Goal: Transaction & Acquisition: Purchase product/service

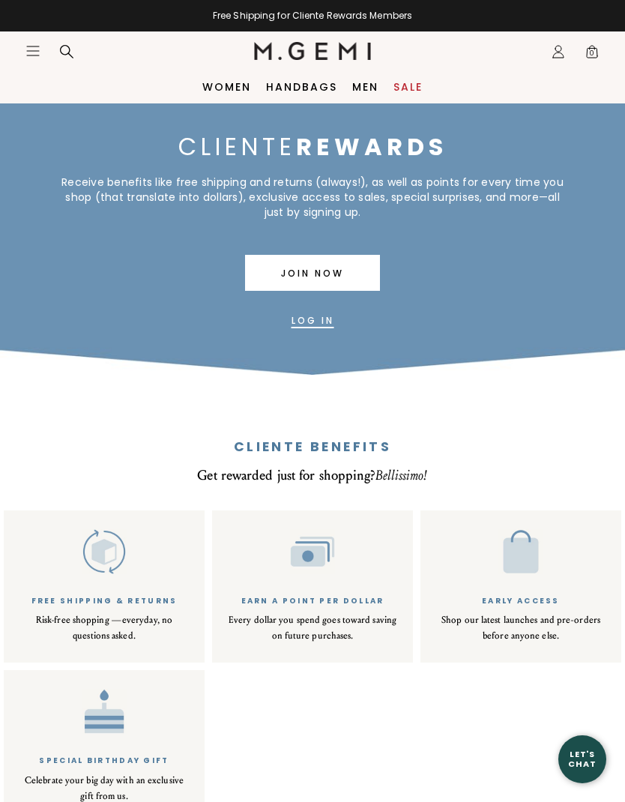
click at [308, 316] on link "Log In" at bounding box center [313, 321] width 43 height 36
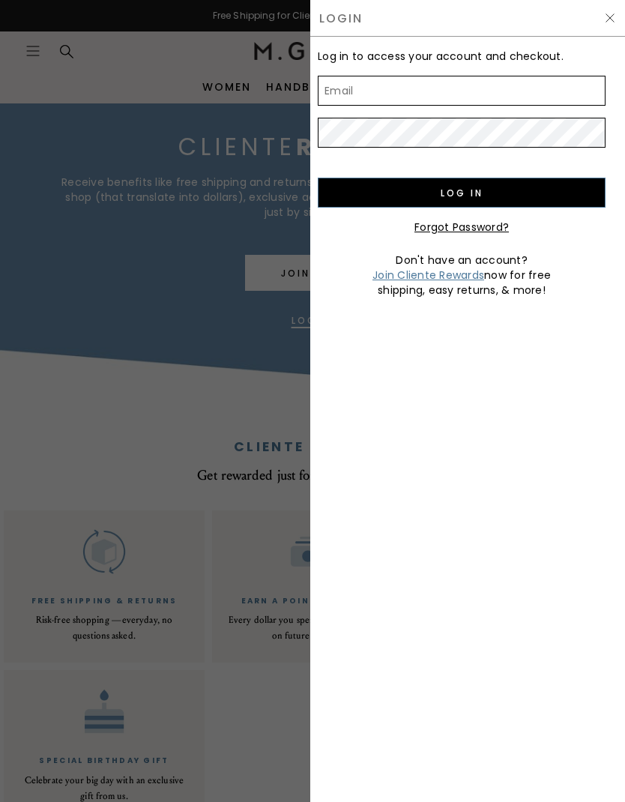
click at [350, 95] on input "Email" at bounding box center [462, 91] width 288 height 30
type input "Klrprit@gmail.com"
click at [479, 193] on input "Log in" at bounding box center [462, 193] width 288 height 30
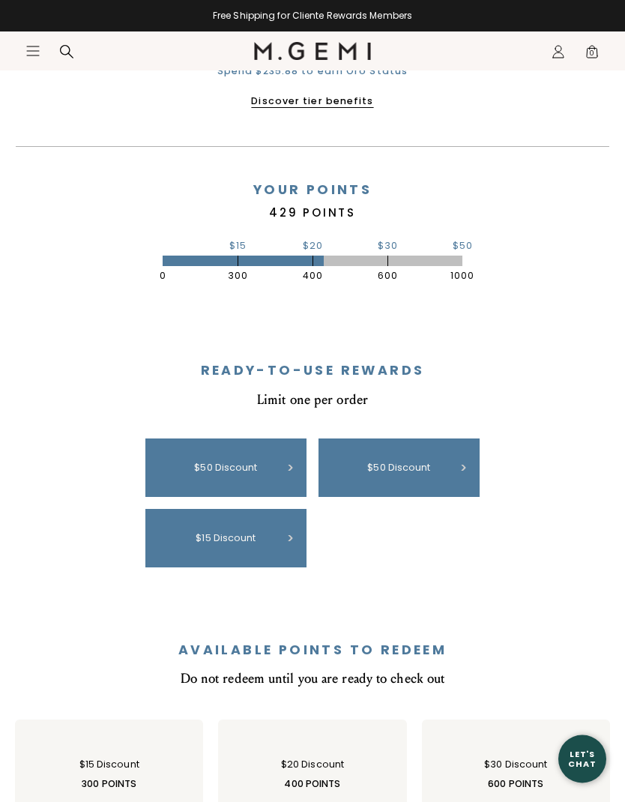
scroll to position [422, 0]
click at [212, 466] on div "$50 discount" at bounding box center [226, 467] width 146 height 43
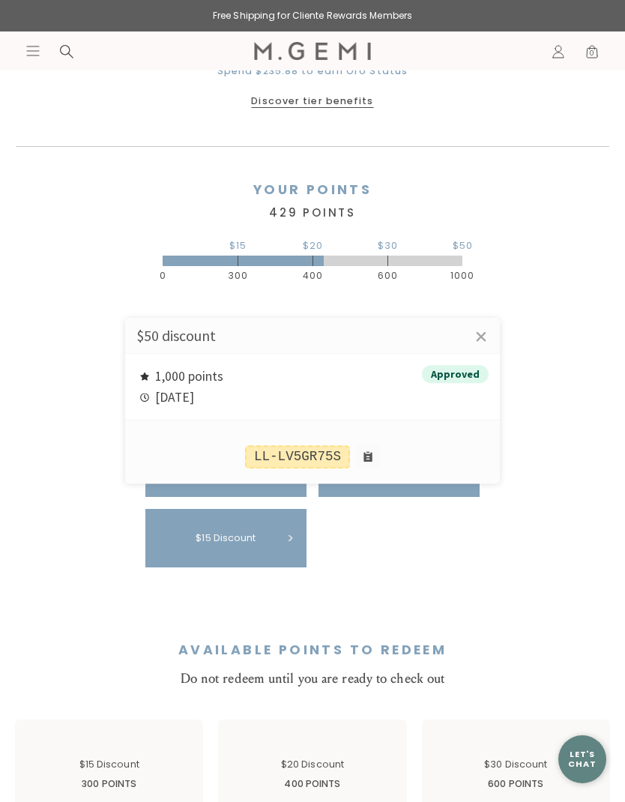
click at [38, 48] on div at bounding box center [312, 401] width 625 height 802
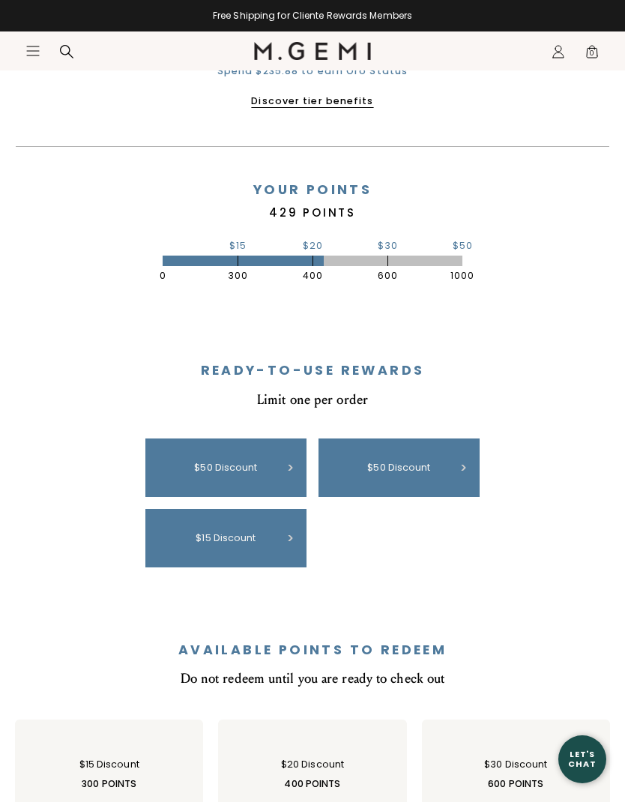
click at [36, 52] on icon "Icons/20x20/hamburger@2x" at bounding box center [32, 50] width 15 height 15
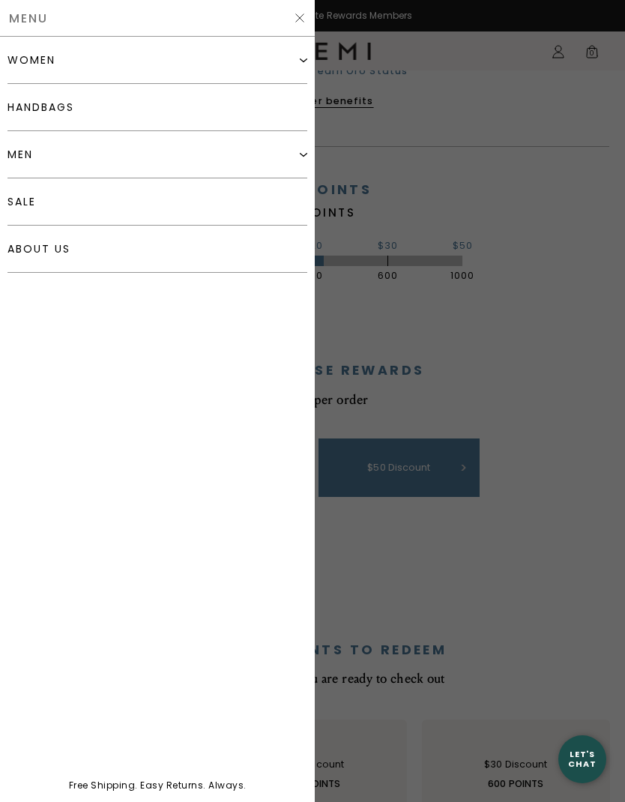
click at [31, 109] on link "handbags" at bounding box center [157, 107] width 300 height 47
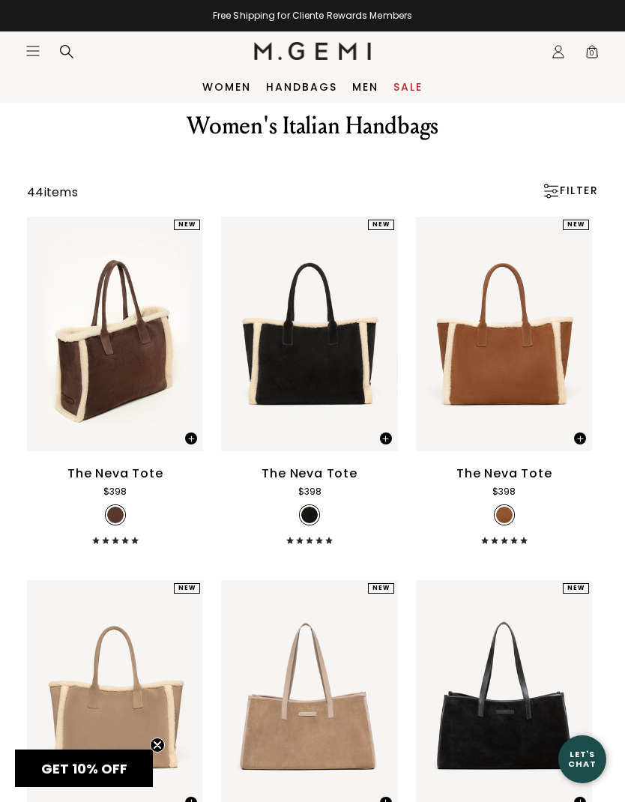
scroll to position [44, 0]
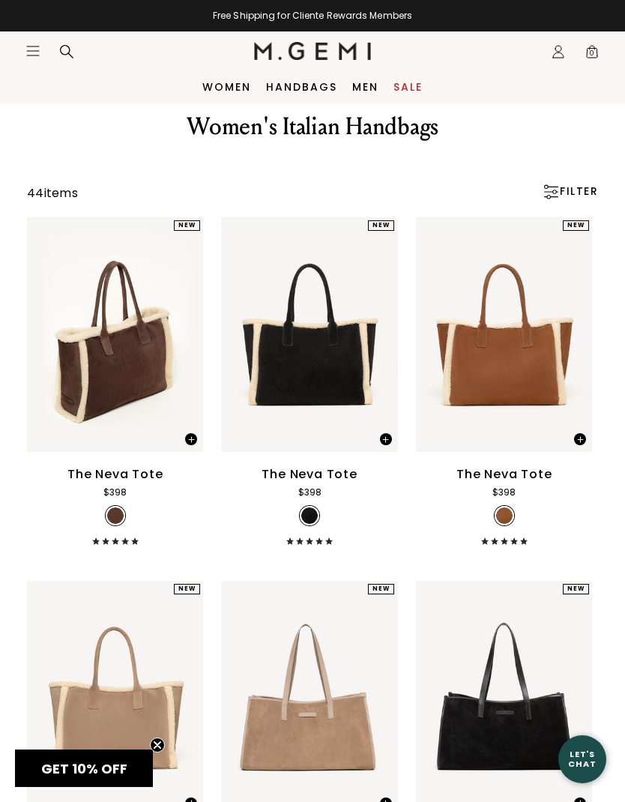
click at [31, 52] on icon "Icons/20x20/hamburger@2x" at bounding box center [32, 50] width 15 height 15
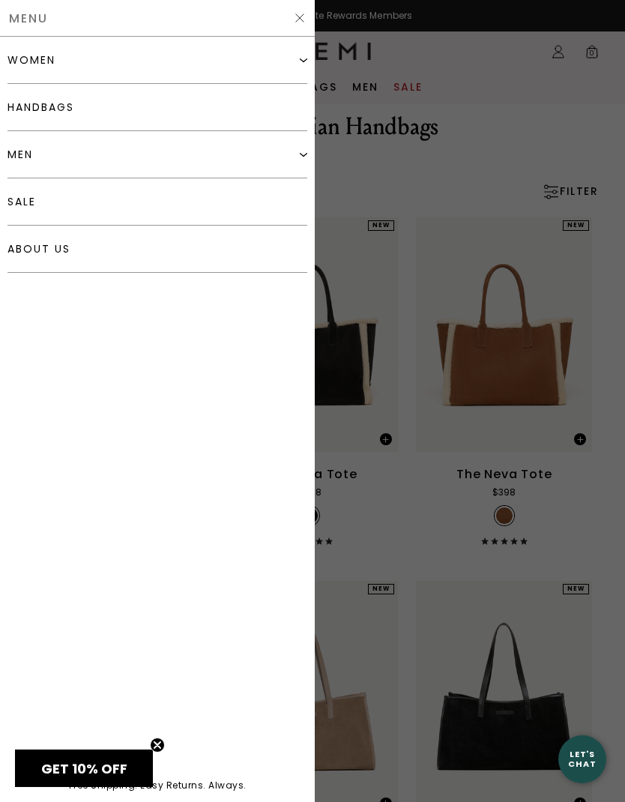
click at [19, 57] on div "women" at bounding box center [31, 60] width 48 height 12
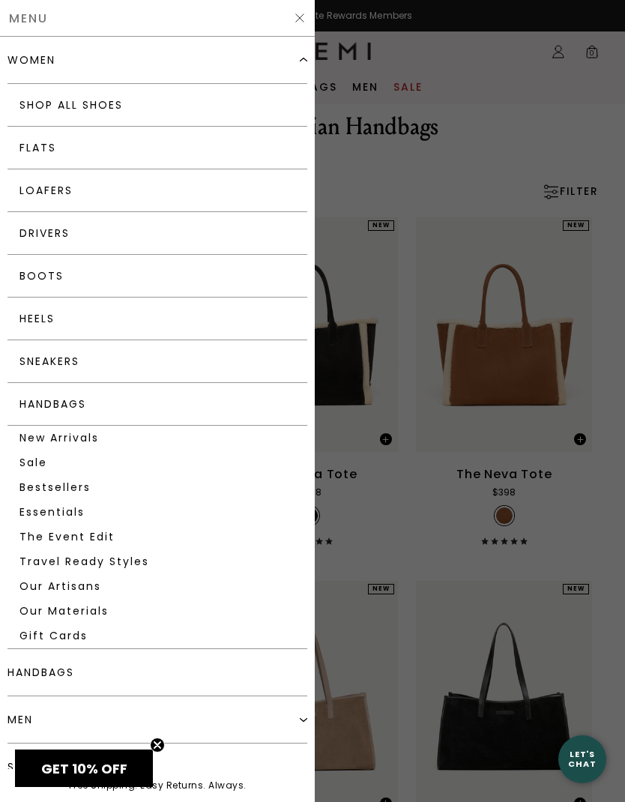
click at [34, 241] on link "Drivers" at bounding box center [157, 233] width 300 height 43
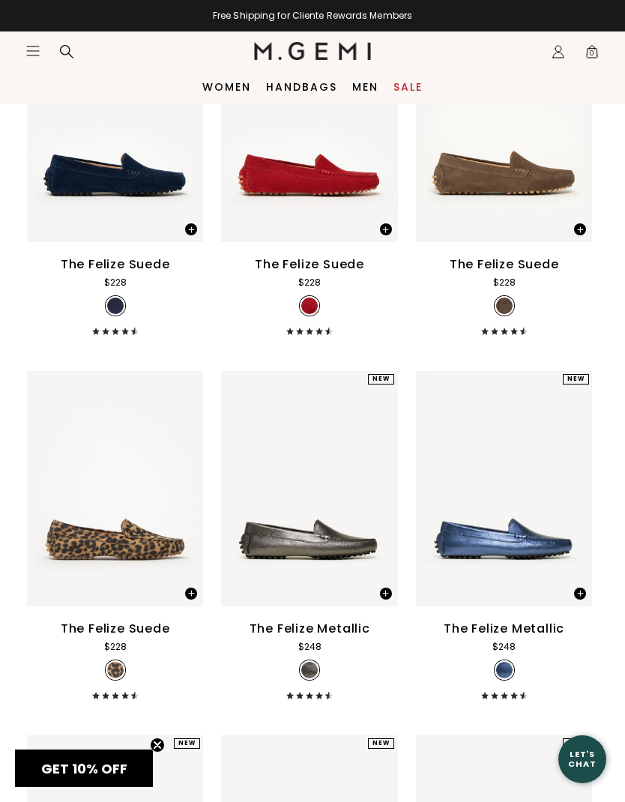
scroll to position [1343, 0]
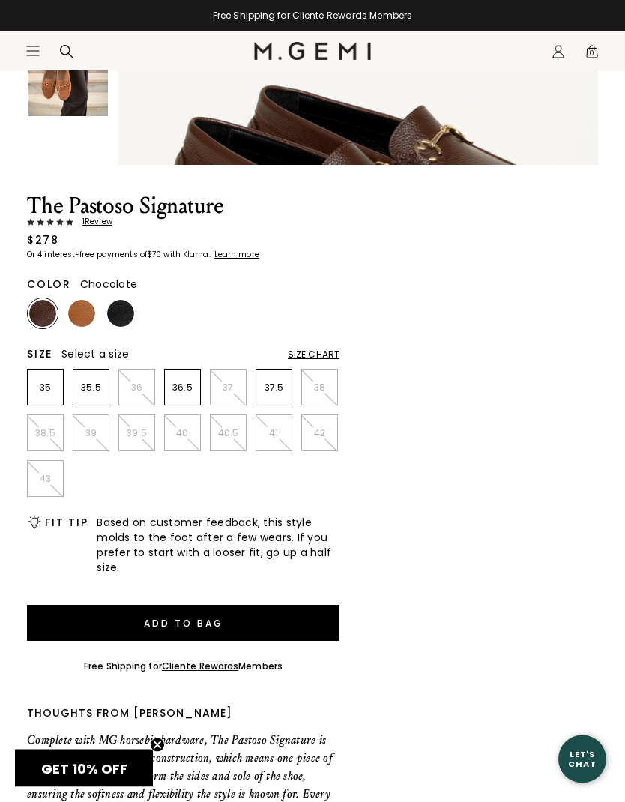
scroll to position [489, 0]
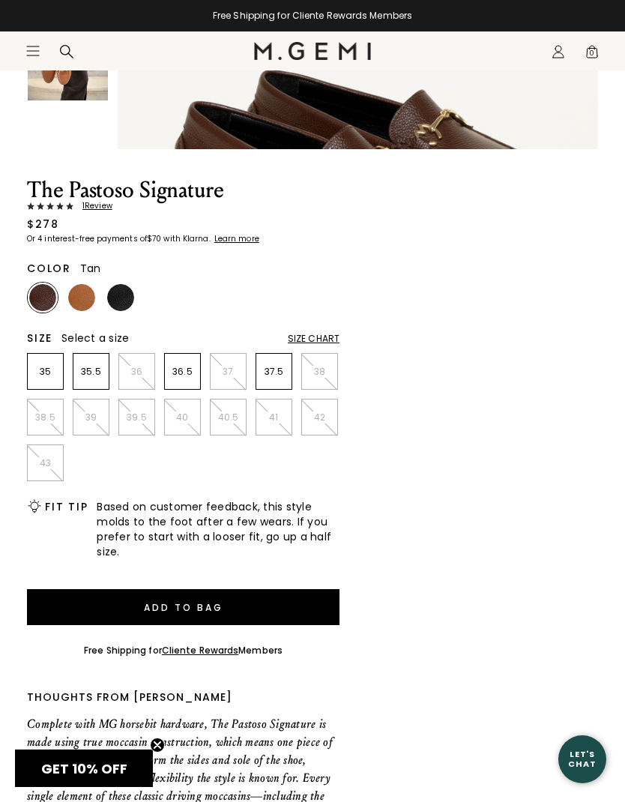
click at [87, 298] on img at bounding box center [81, 297] width 27 height 27
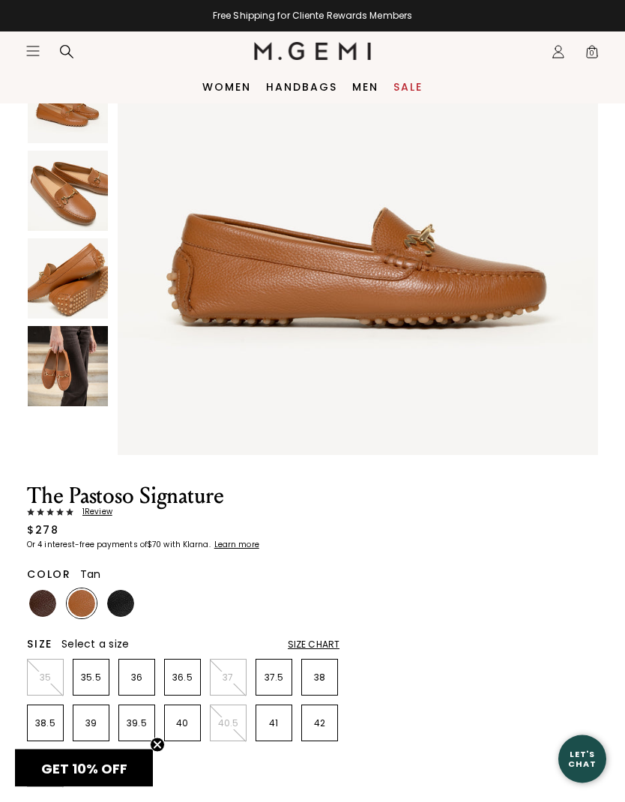
scroll to position [183, 0]
click at [127, 598] on img at bounding box center [120, 603] width 27 height 27
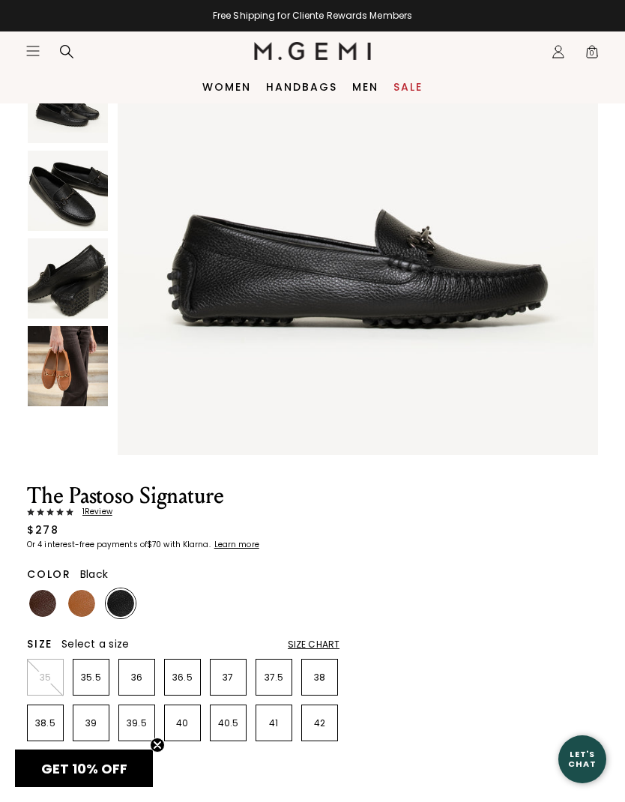
click at [47, 175] on img at bounding box center [68, 191] width 80 height 80
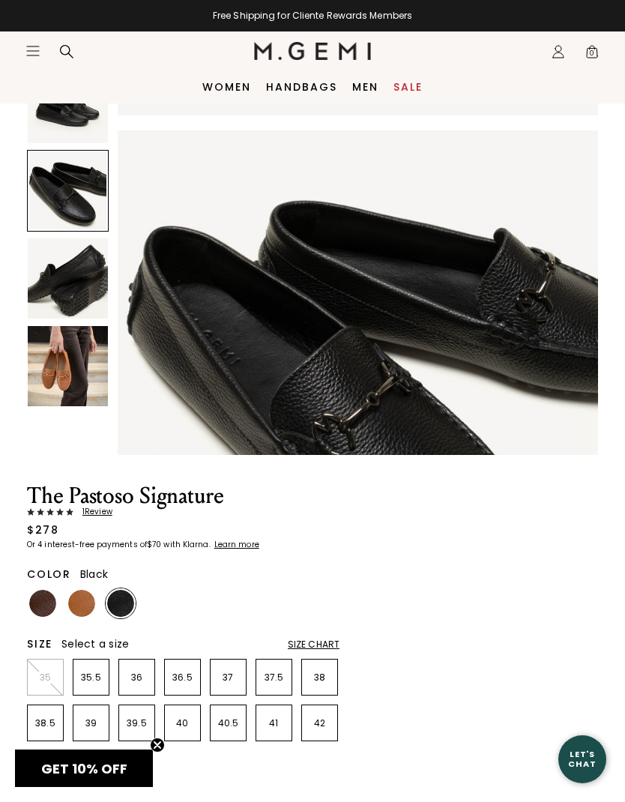
scroll to position [991, 0]
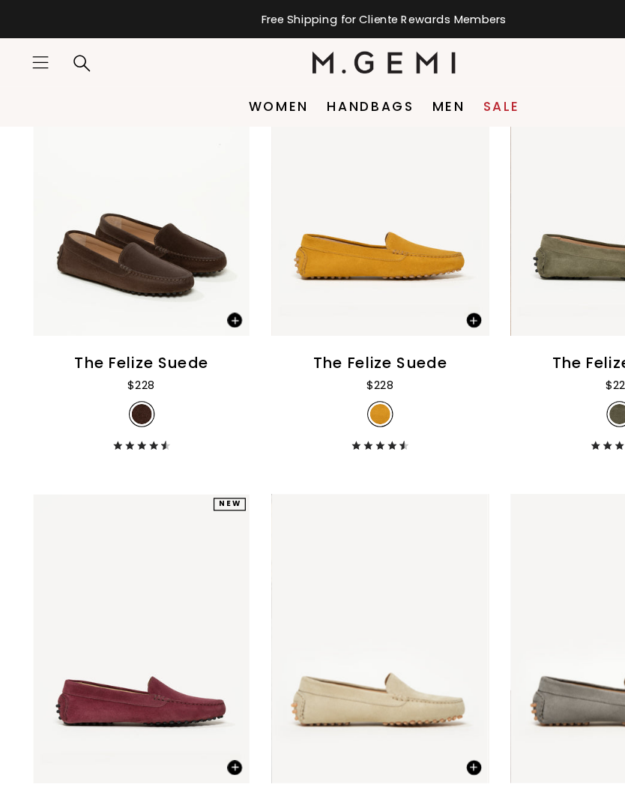
scroll to position [215, 0]
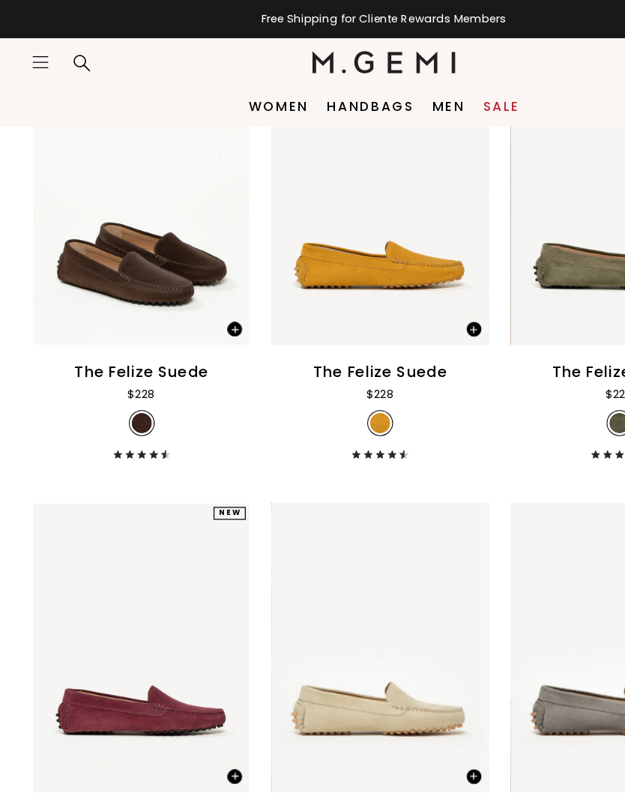
click at [90, 313] on div "The Felize Suede" at bounding box center [115, 304] width 109 height 18
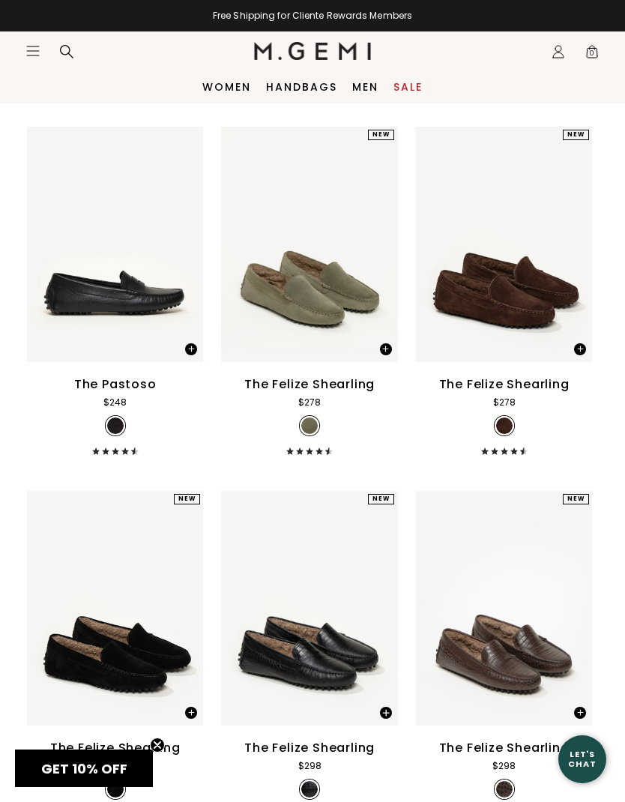
scroll to position [2673, 0]
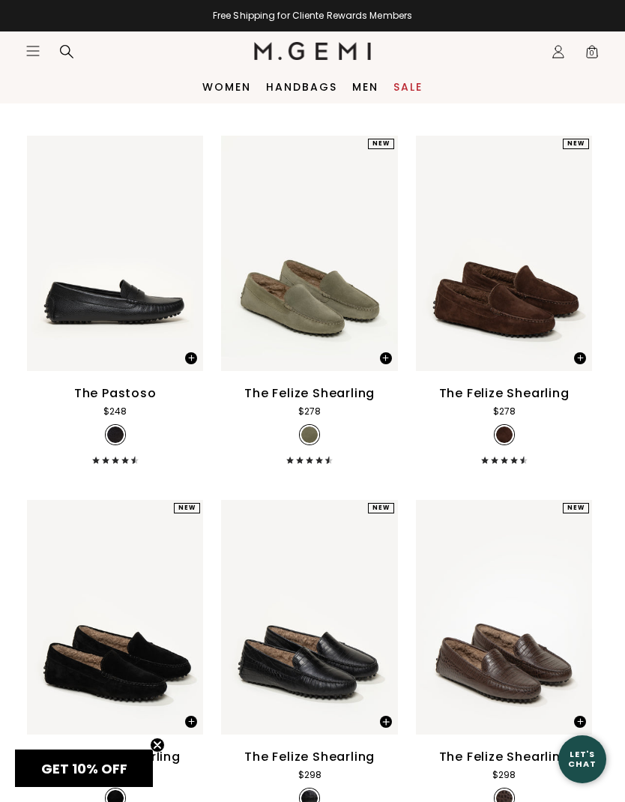
click at [31, 49] on icon "Icons/20x20/hamburger@2x" at bounding box center [32, 50] width 15 height 15
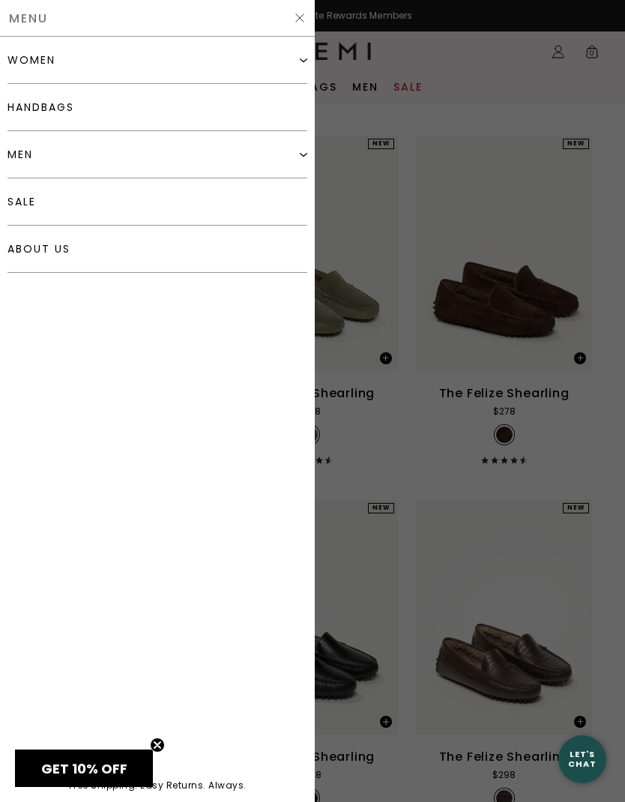
click at [22, 70] on div "women" at bounding box center [157, 60] width 300 height 47
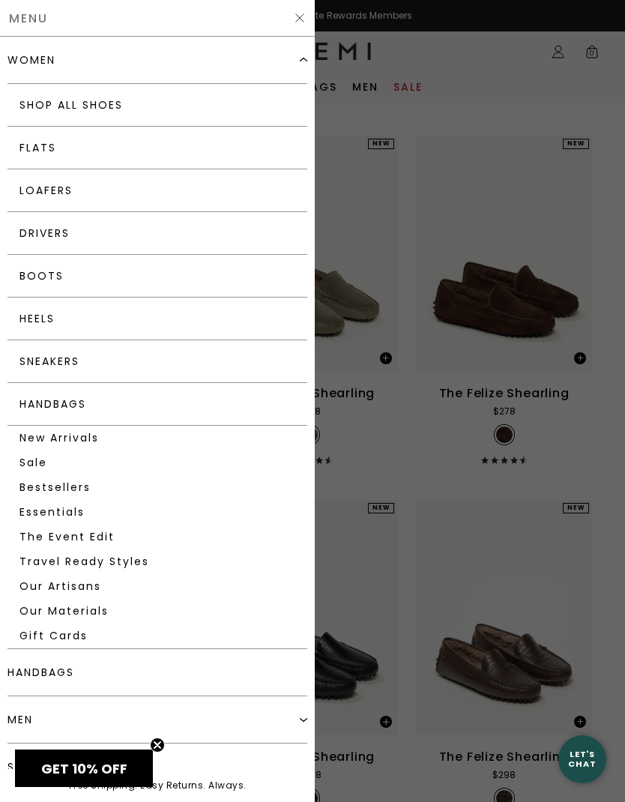
click at [38, 188] on link "Loafers" at bounding box center [157, 190] width 300 height 43
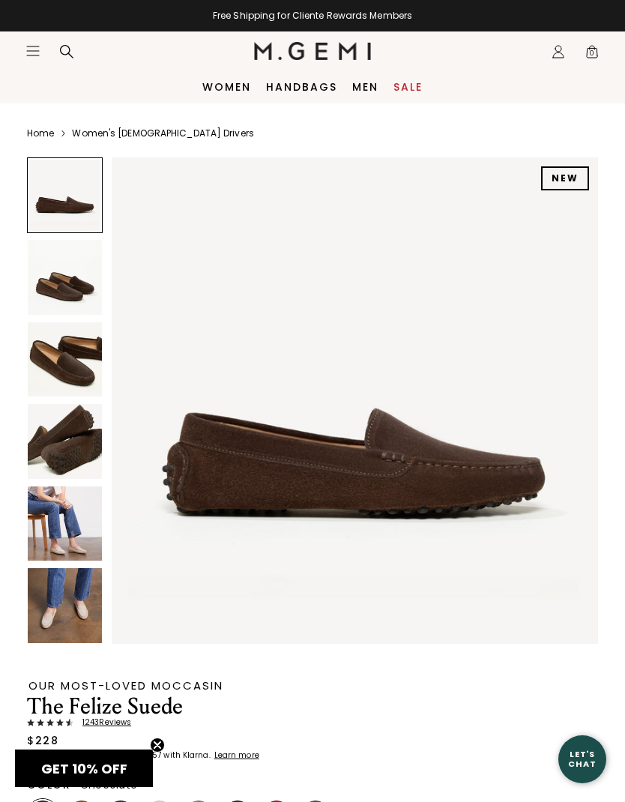
click at [53, 358] on img at bounding box center [65, 359] width 74 height 74
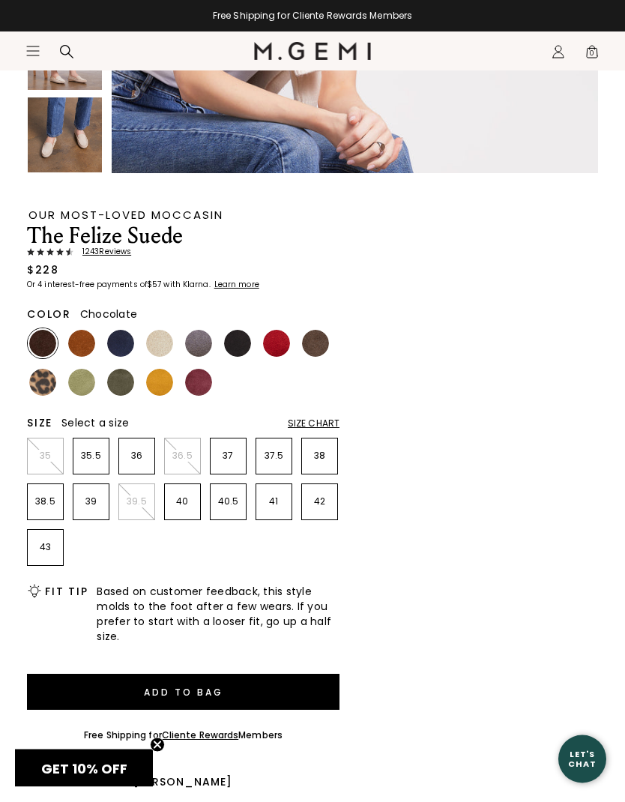
scroll to position [537, 0]
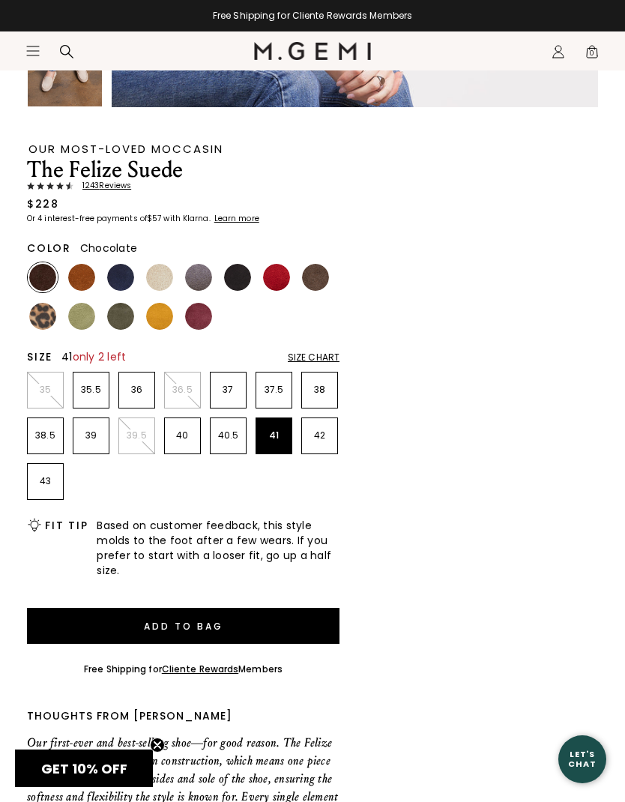
click at [271, 434] on p "41" at bounding box center [273, 436] width 35 height 12
click at [318, 280] on img at bounding box center [315, 277] width 27 height 27
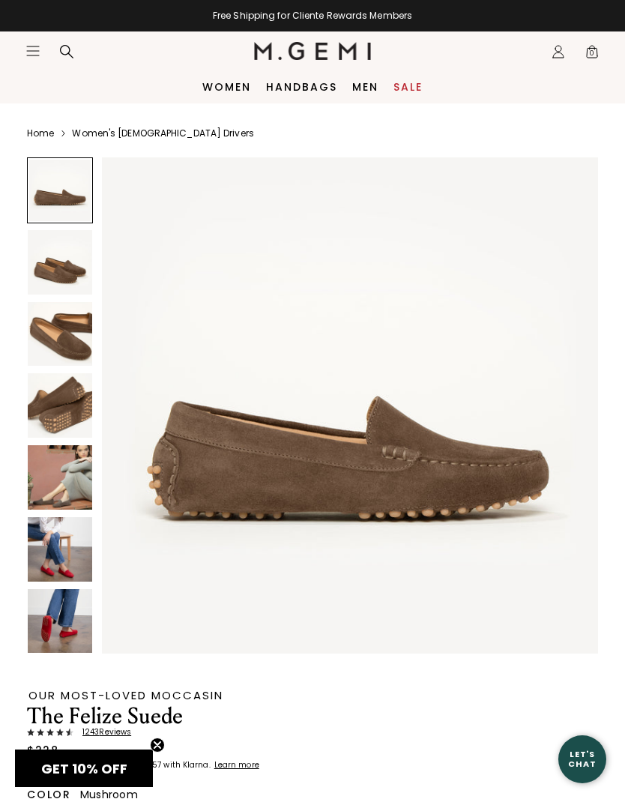
click at [53, 331] on img at bounding box center [60, 334] width 64 height 64
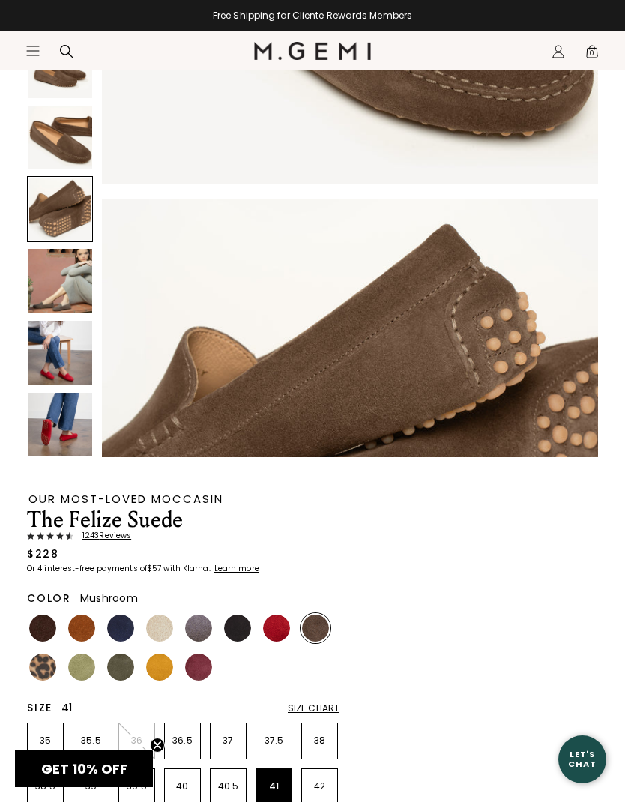
scroll to position [212, 0]
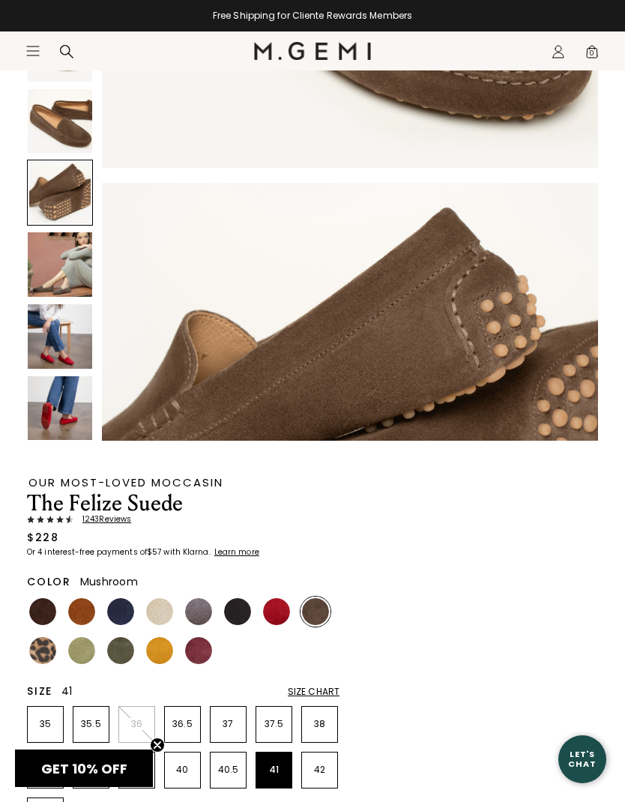
click at [122, 648] on img at bounding box center [120, 650] width 27 height 27
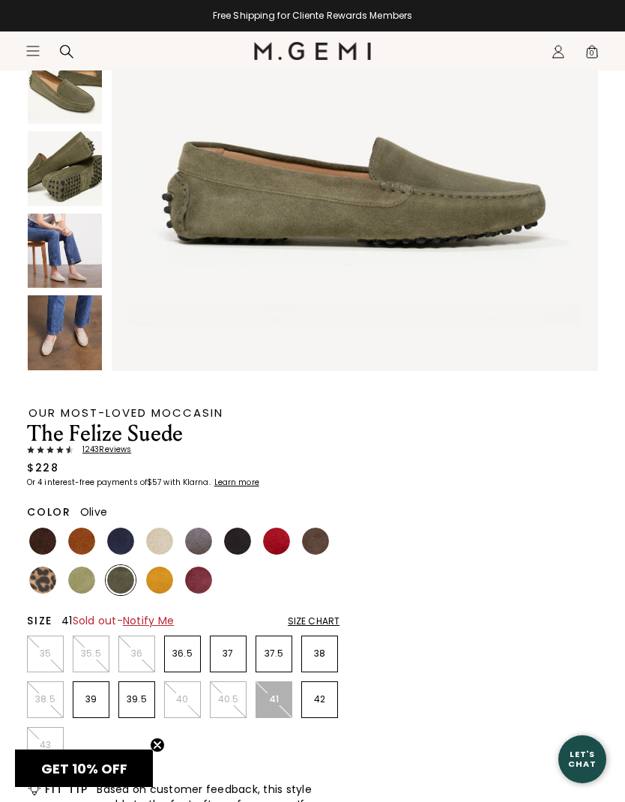
click at [40, 538] on img at bounding box center [42, 541] width 27 height 27
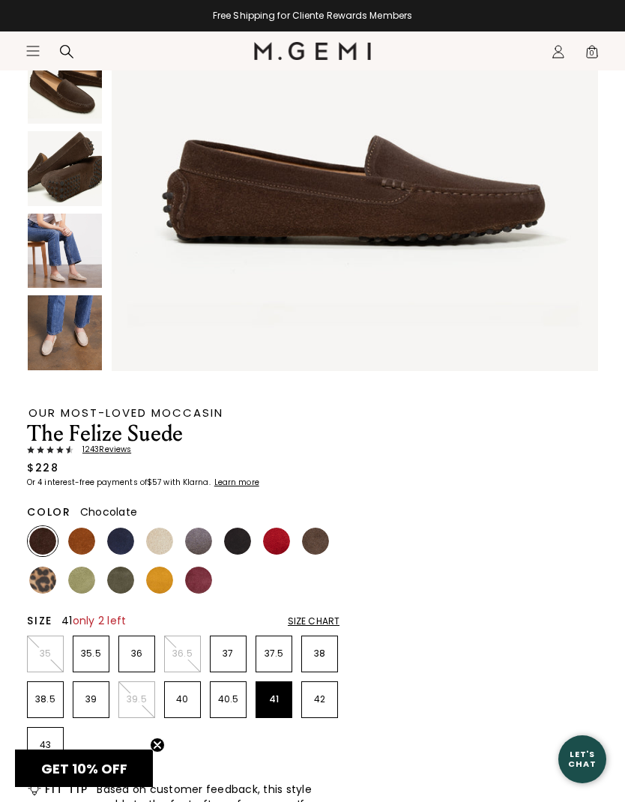
click at [199, 575] on img at bounding box center [198, 580] width 27 height 27
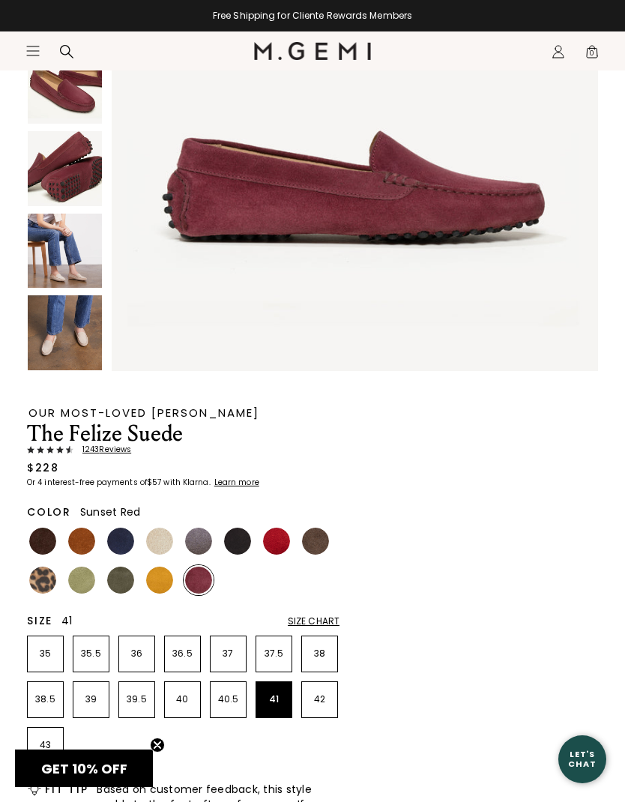
click at [280, 547] on img at bounding box center [276, 541] width 27 height 27
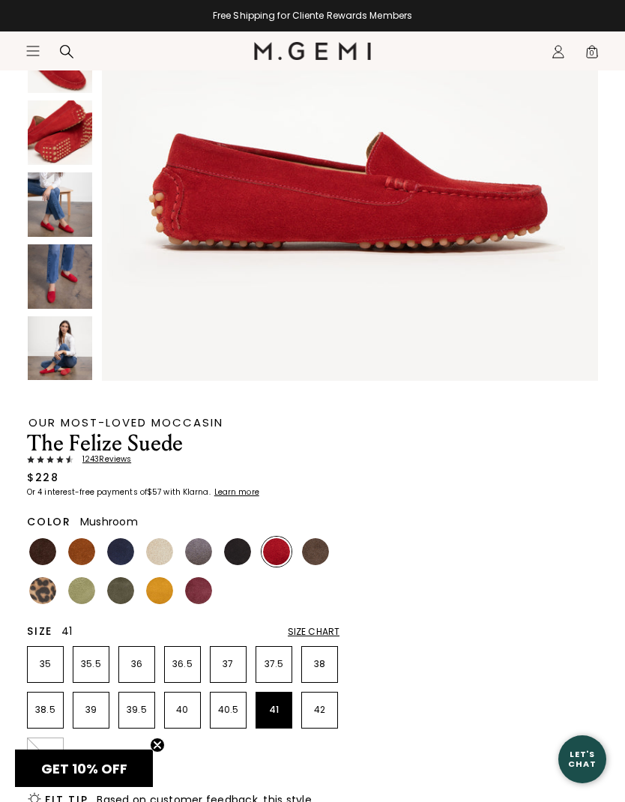
click at [319, 562] on img at bounding box center [315, 551] width 27 height 27
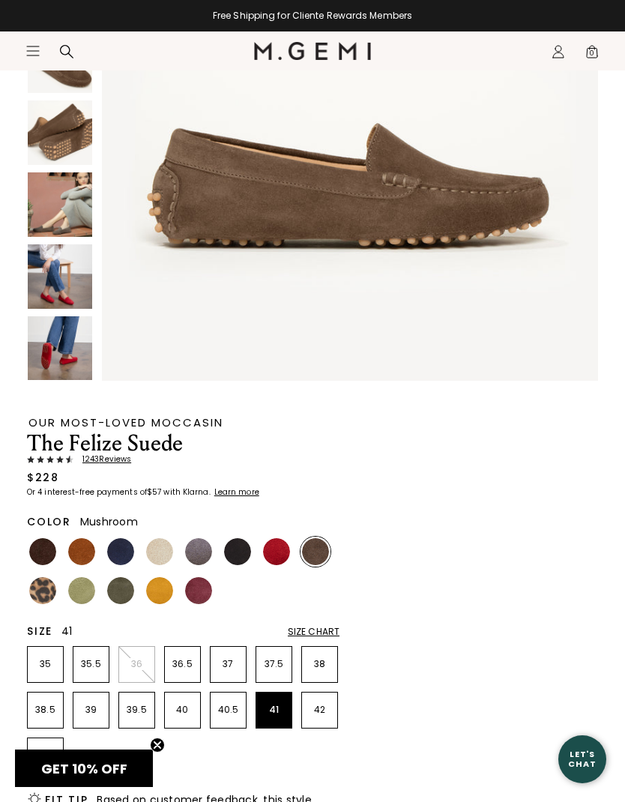
click at [121, 552] on img at bounding box center [120, 551] width 27 height 27
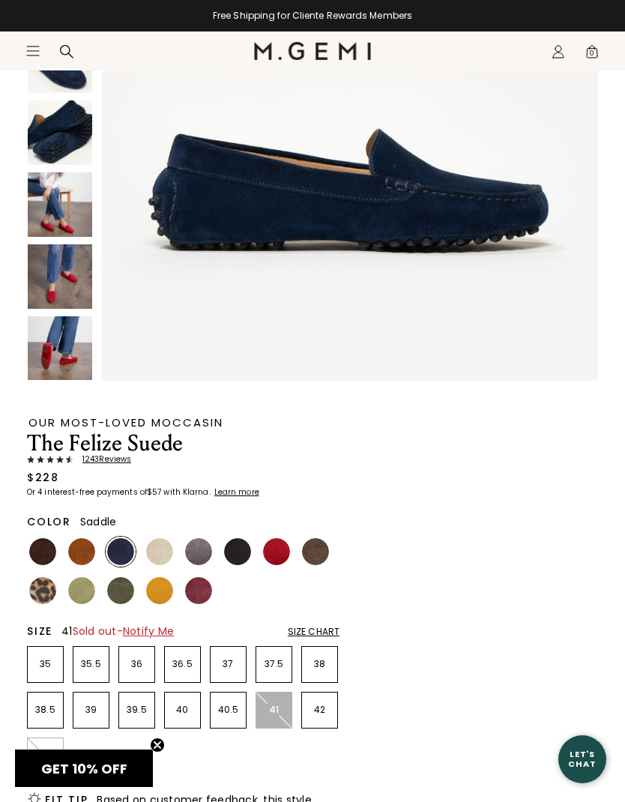
click at [76, 552] on img at bounding box center [81, 551] width 27 height 27
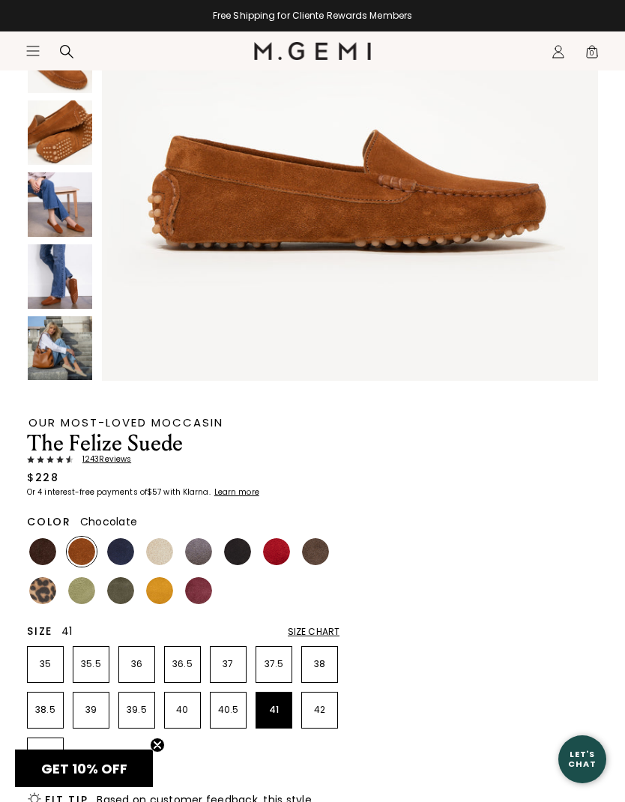
click at [48, 552] on img at bounding box center [42, 551] width 27 height 27
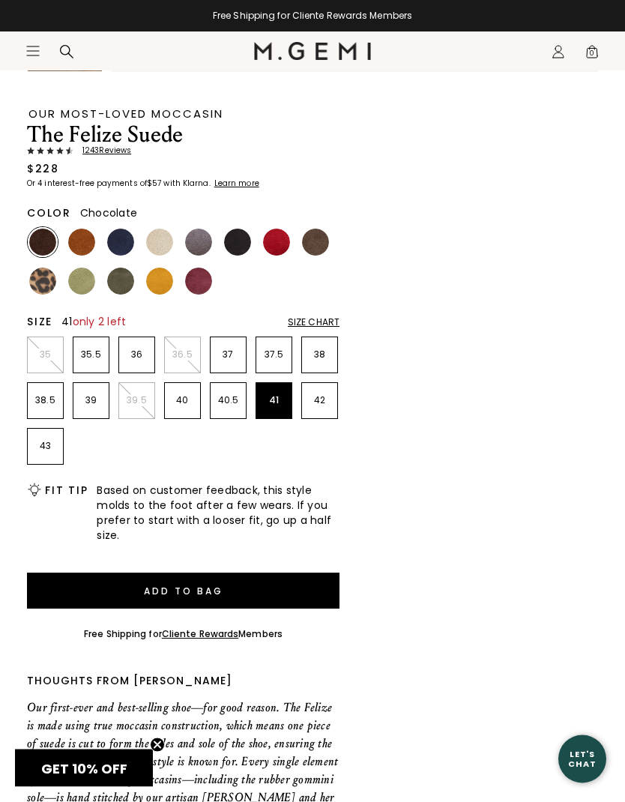
scroll to position [574, 0]
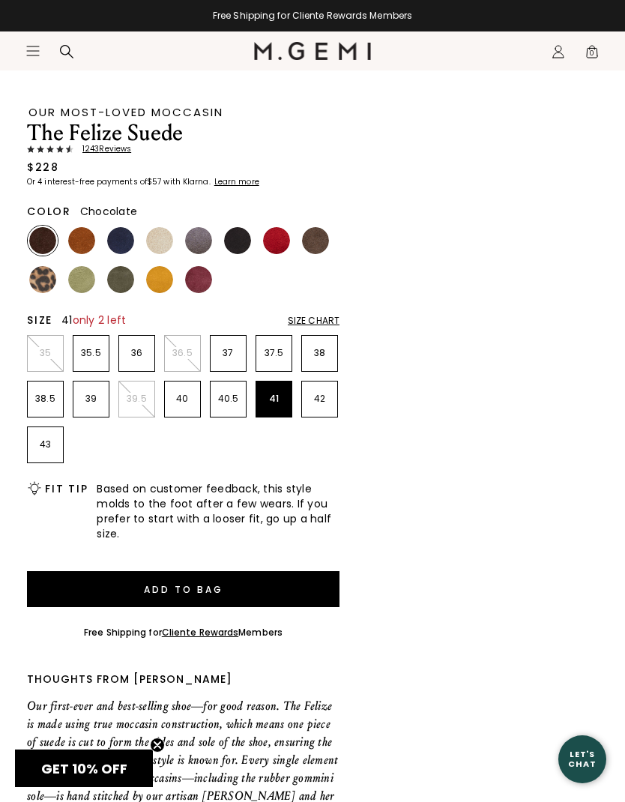
click at [96, 589] on button "Add to Bag" at bounding box center [183, 589] width 313 height 36
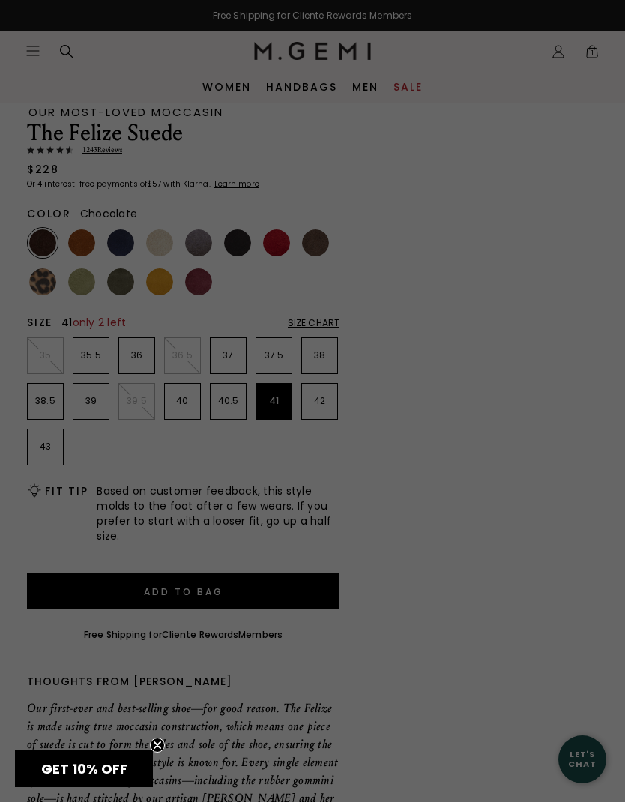
scroll to position [0, 0]
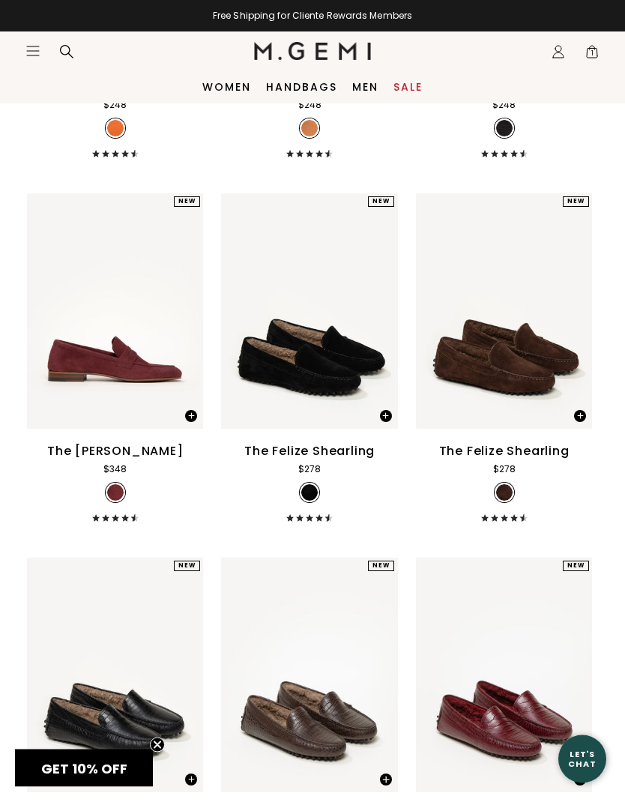
scroll to position [3645, 0]
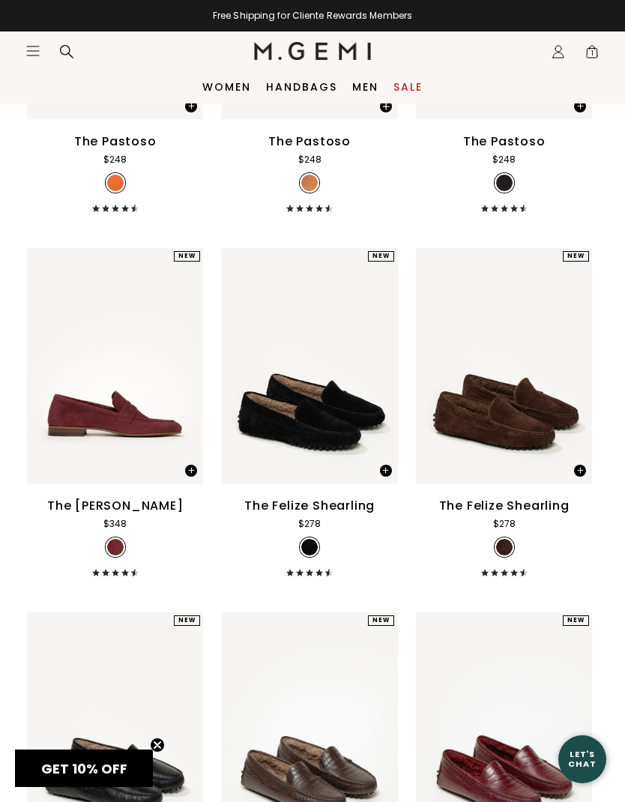
click at [38, 53] on icon "Icons/20x20/hamburger@2x" at bounding box center [32, 50] width 15 height 15
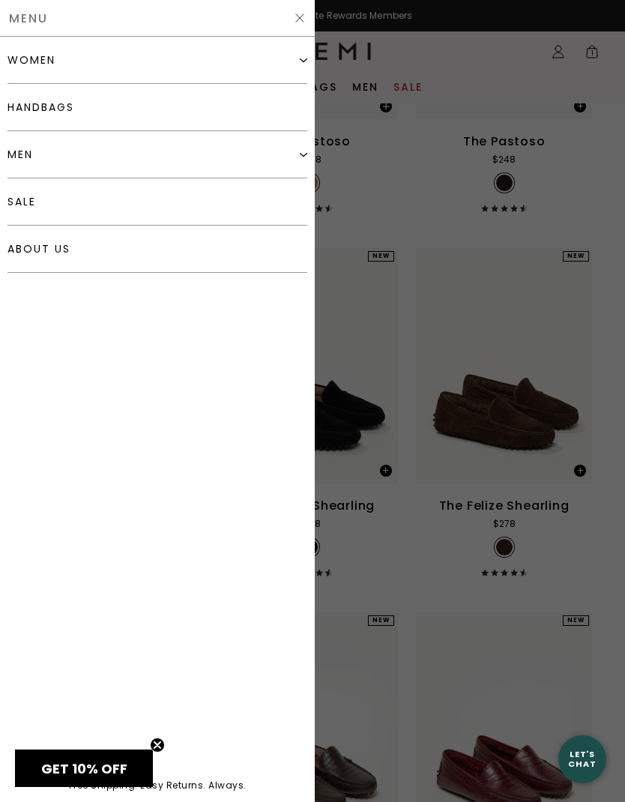
click at [25, 64] on div "women" at bounding box center [31, 60] width 48 height 12
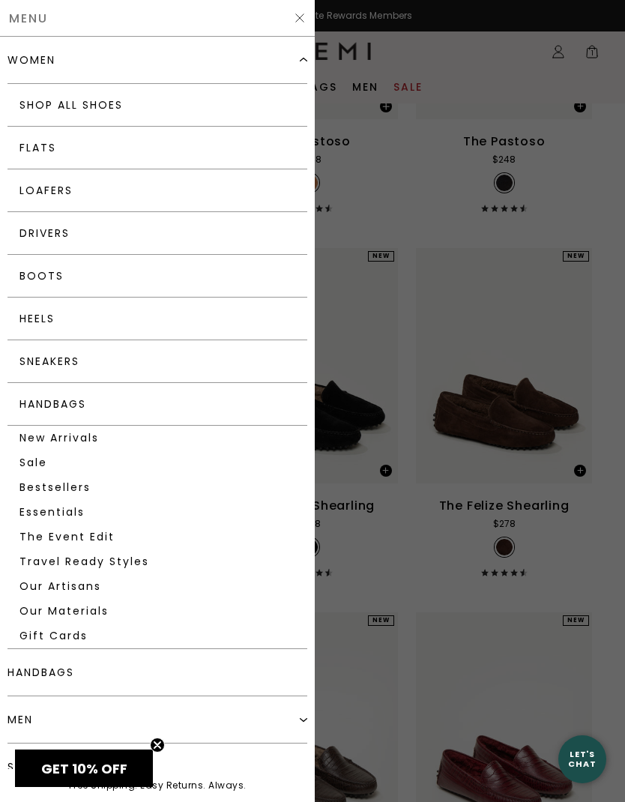
click at [21, 143] on link "Flats" at bounding box center [157, 148] width 300 height 43
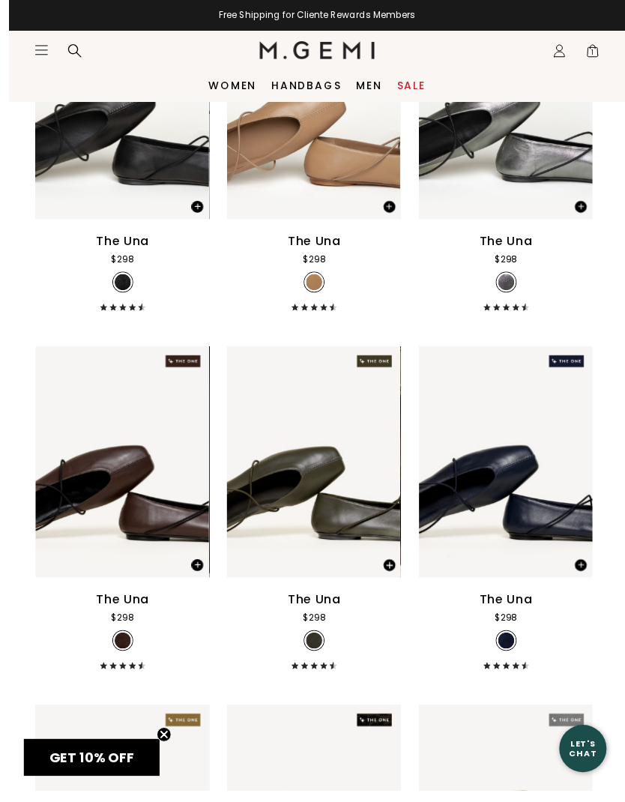
scroll to position [3953, 0]
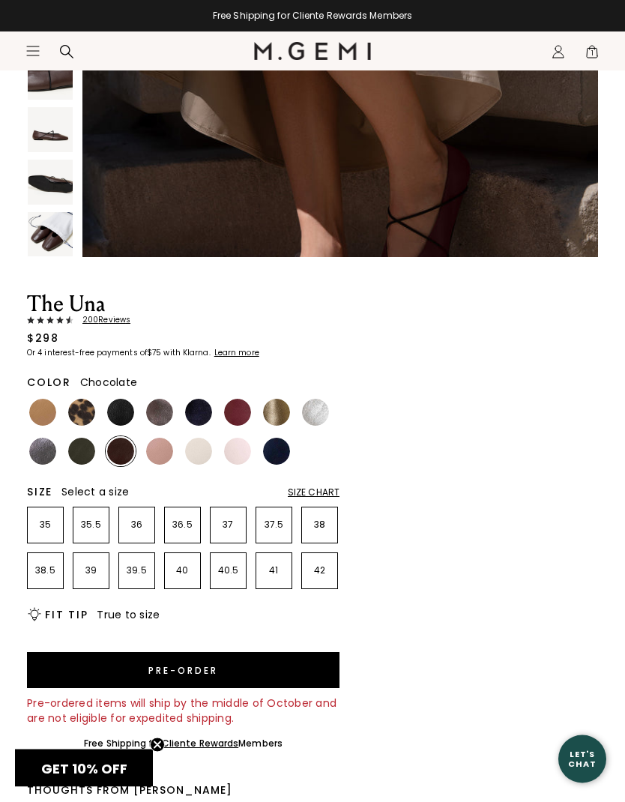
scroll to position [416, 0]
click at [275, 579] on li "41" at bounding box center [274, 571] width 37 height 37
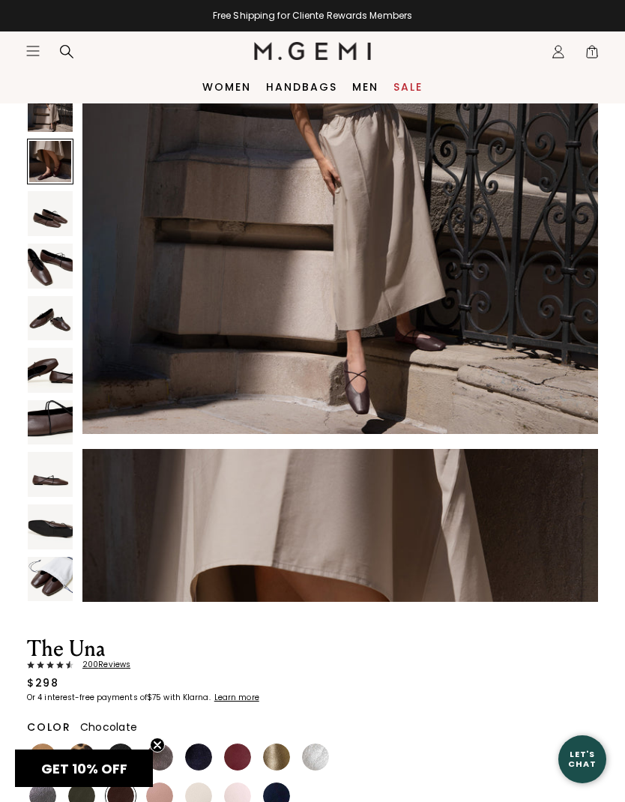
scroll to position [160, 0]
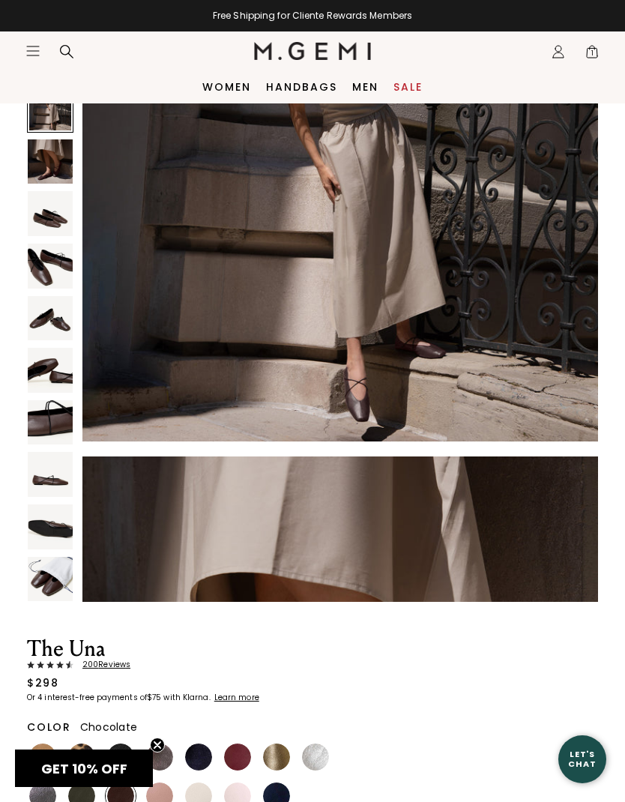
click at [46, 279] on img at bounding box center [50, 266] width 45 height 45
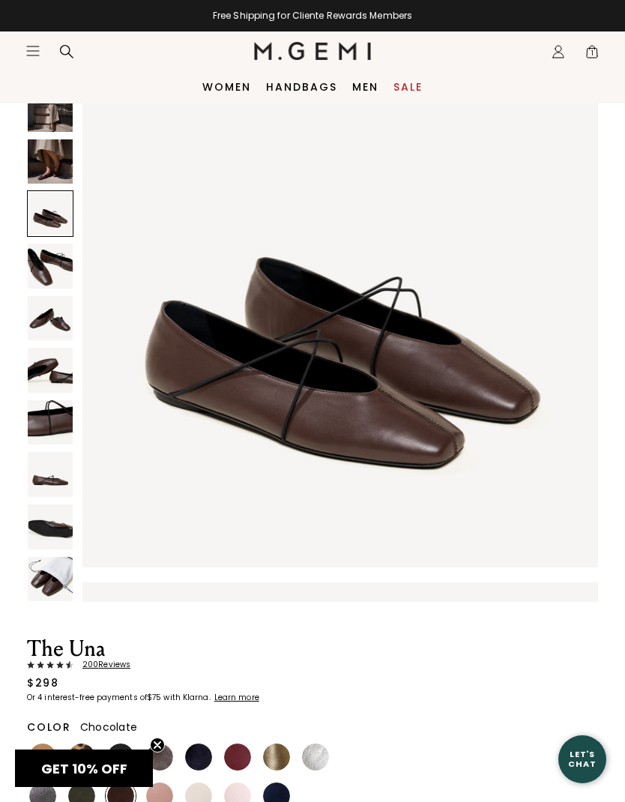
scroll to position [1068, 0]
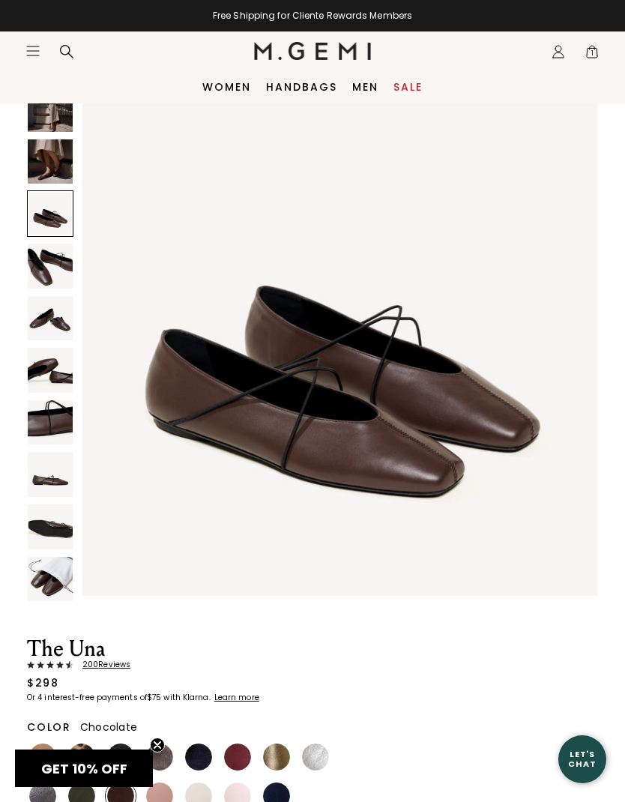
click at [590, 55] on span "1" at bounding box center [592, 54] width 15 height 15
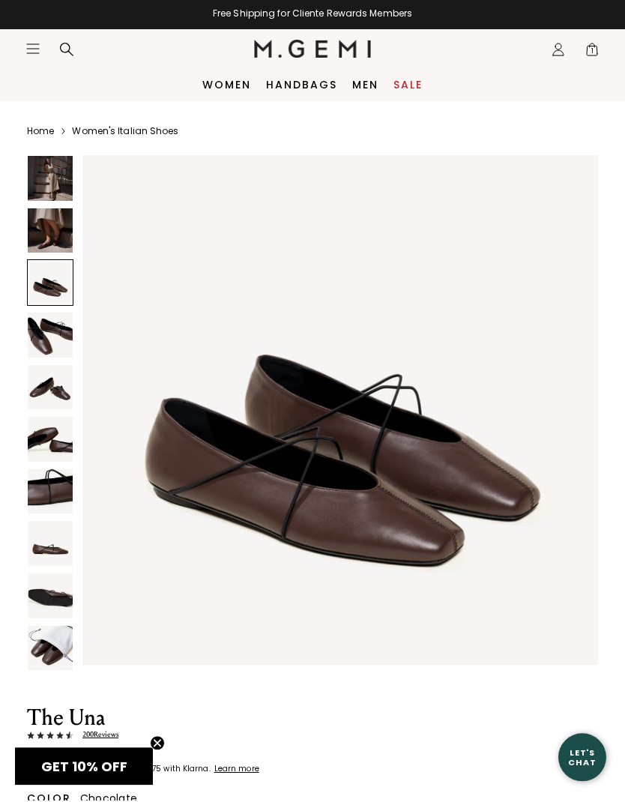
scroll to position [1054, 0]
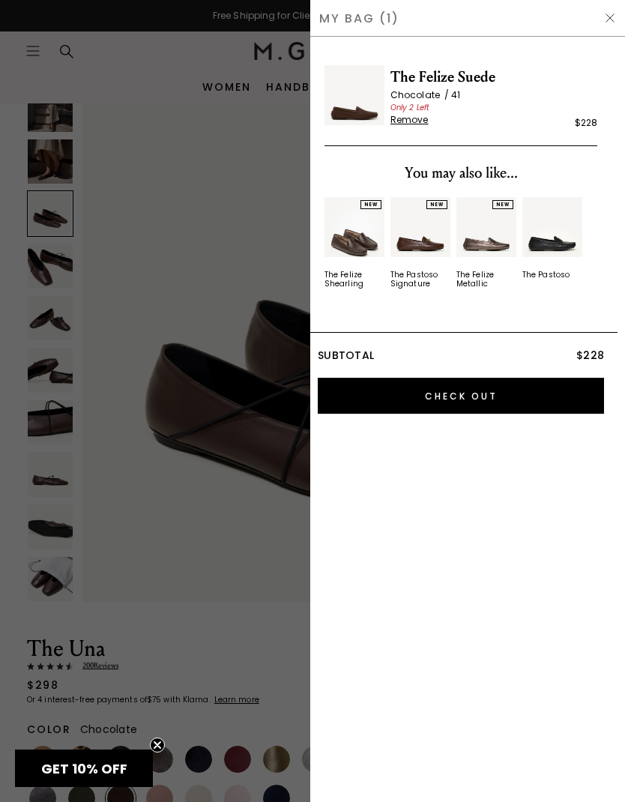
click at [590, 55] on div "The Felize Suede Chocolate 41 Only 2 Left Remove $228" at bounding box center [461, 97] width 273 height 95
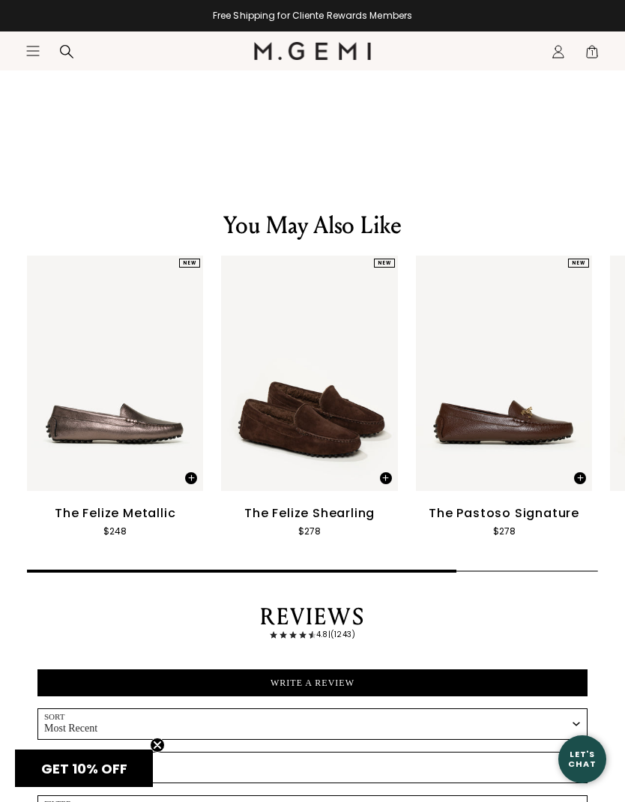
scroll to position [2415, 0]
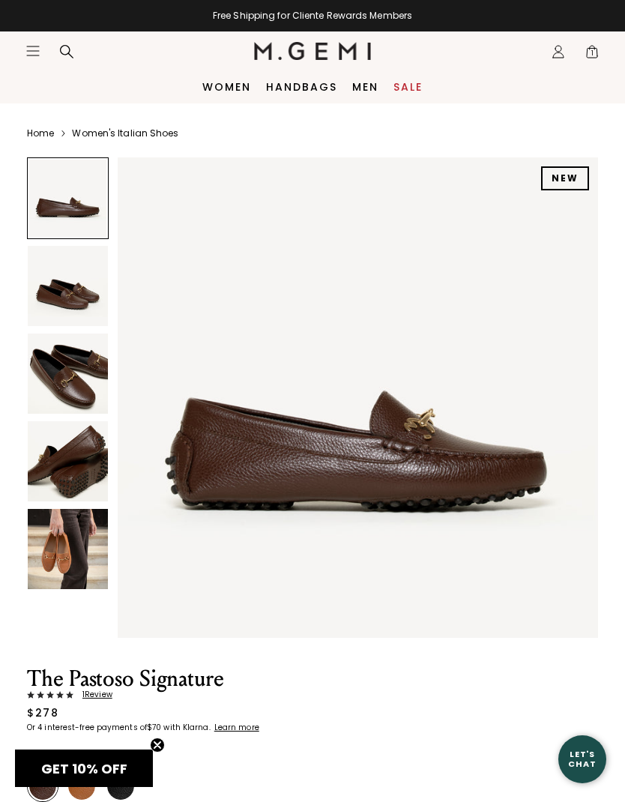
click at [59, 380] on img at bounding box center [68, 374] width 80 height 80
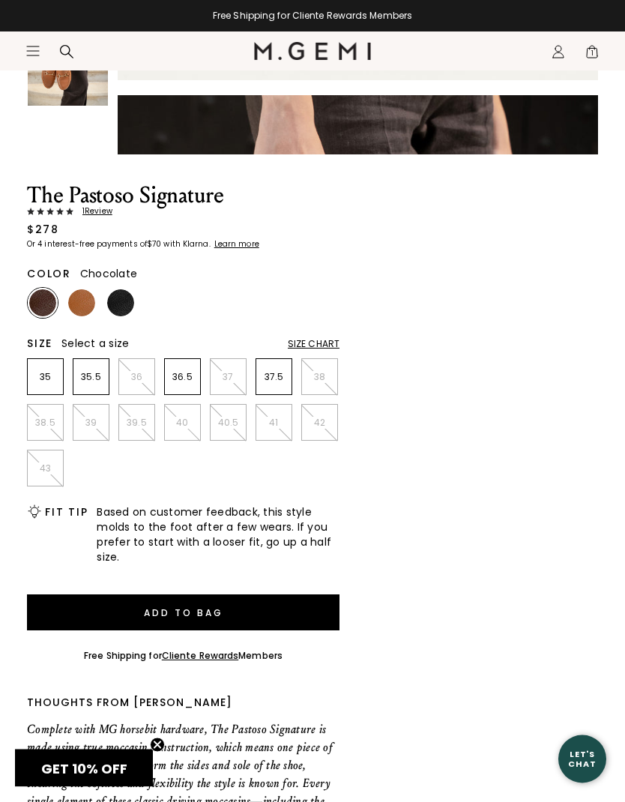
scroll to position [484, 0]
click at [78, 305] on img at bounding box center [81, 302] width 27 height 27
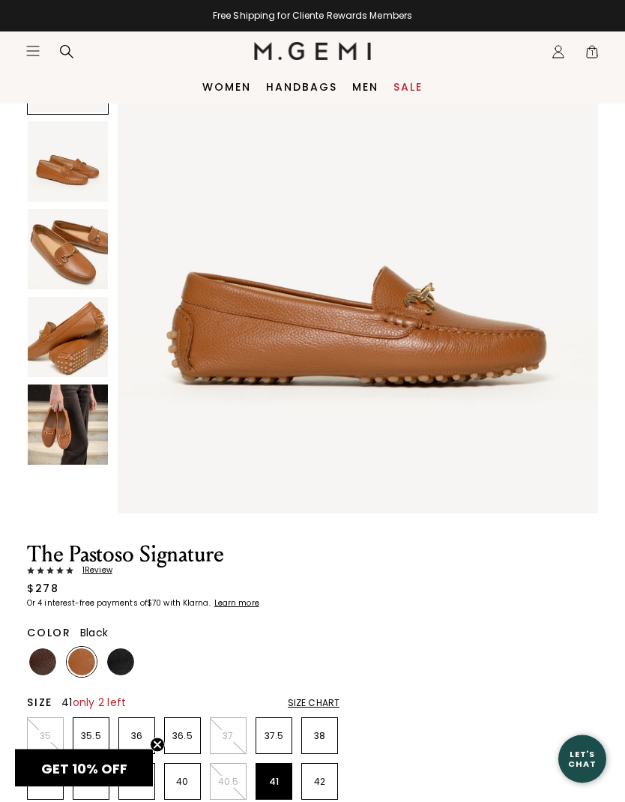
scroll to position [124, 0]
click at [115, 663] on img at bounding box center [120, 661] width 27 height 27
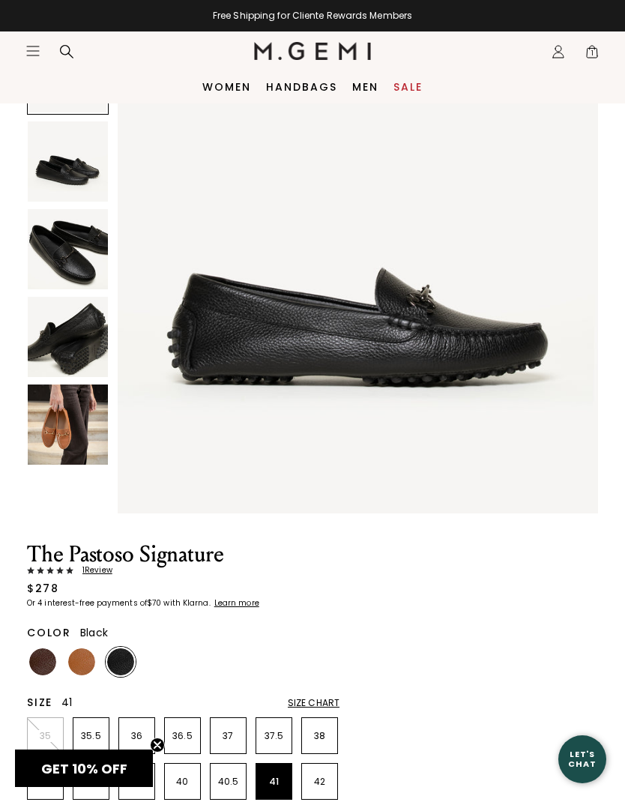
click at [53, 247] on img at bounding box center [68, 249] width 80 height 80
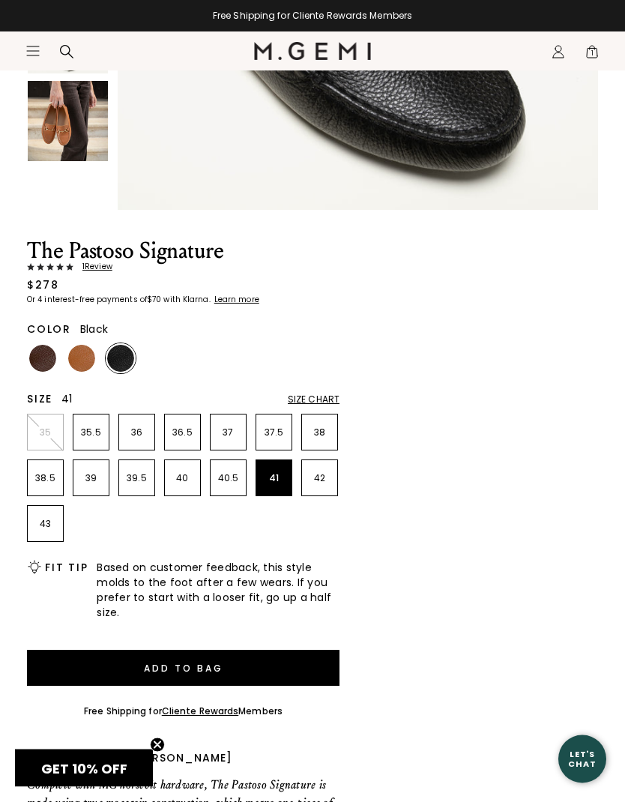
scroll to position [450, 0]
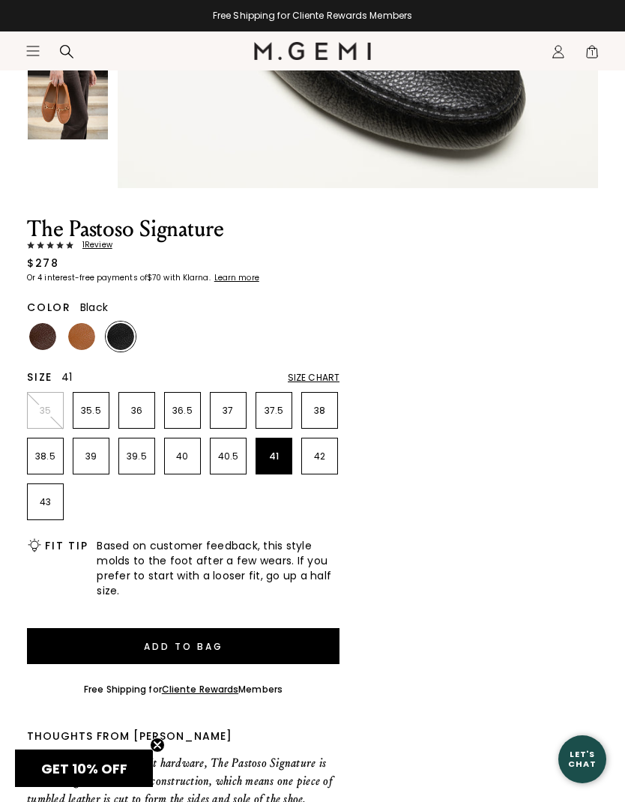
click at [150, 634] on button "Add to Bag" at bounding box center [183, 646] width 313 height 36
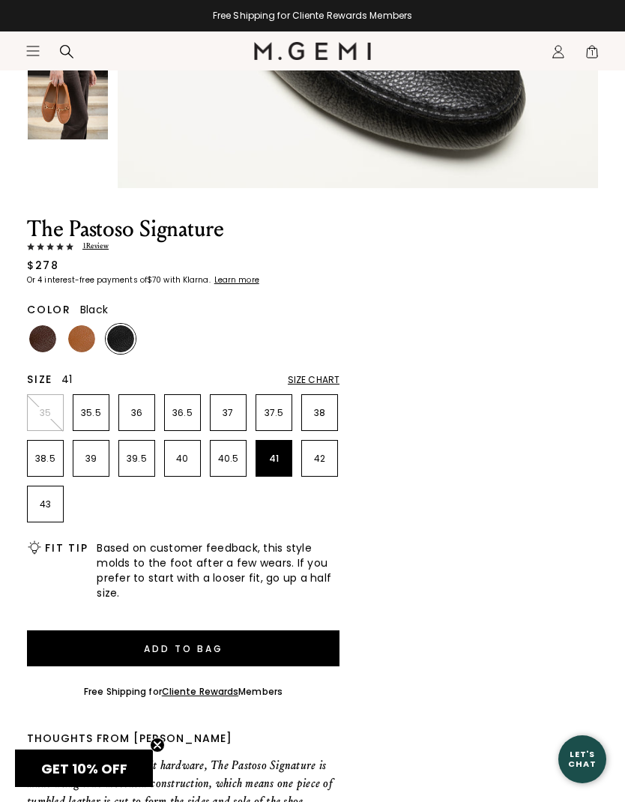
scroll to position [0, 0]
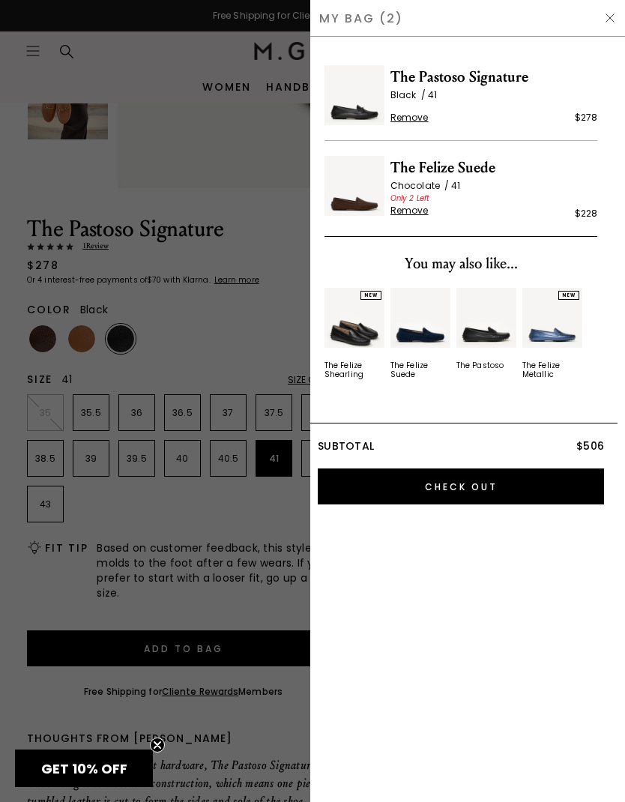
click at [148, 168] on div at bounding box center [312, 401] width 625 height 802
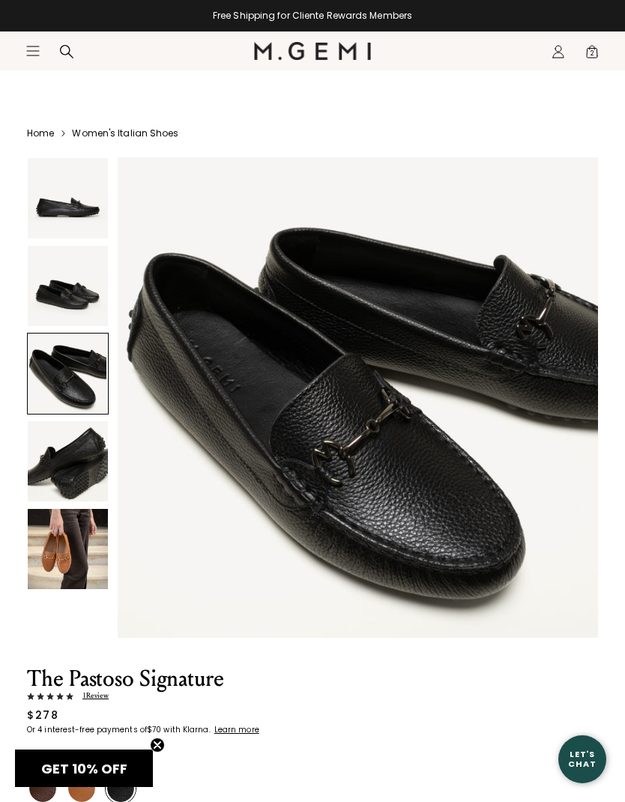
scroll to position [450, 0]
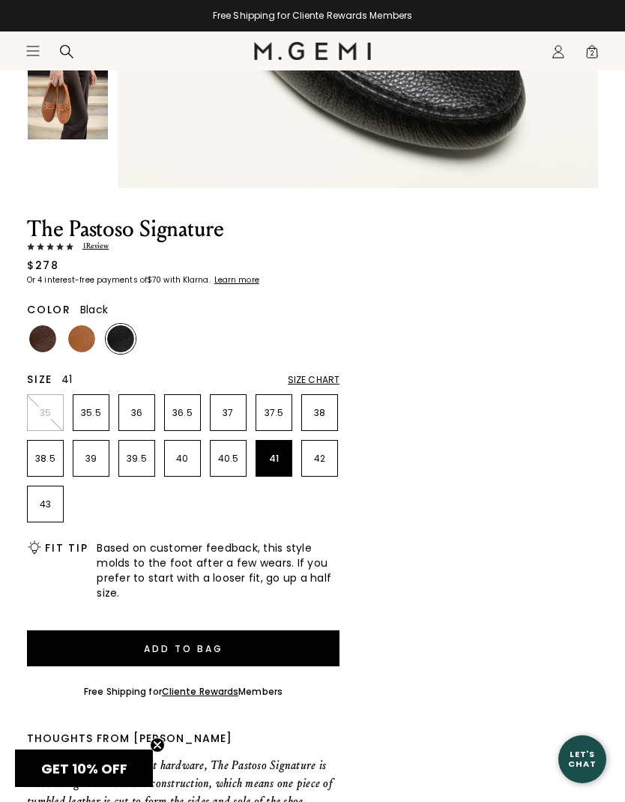
click at [322, 381] on div "Size Chart" at bounding box center [314, 380] width 52 height 12
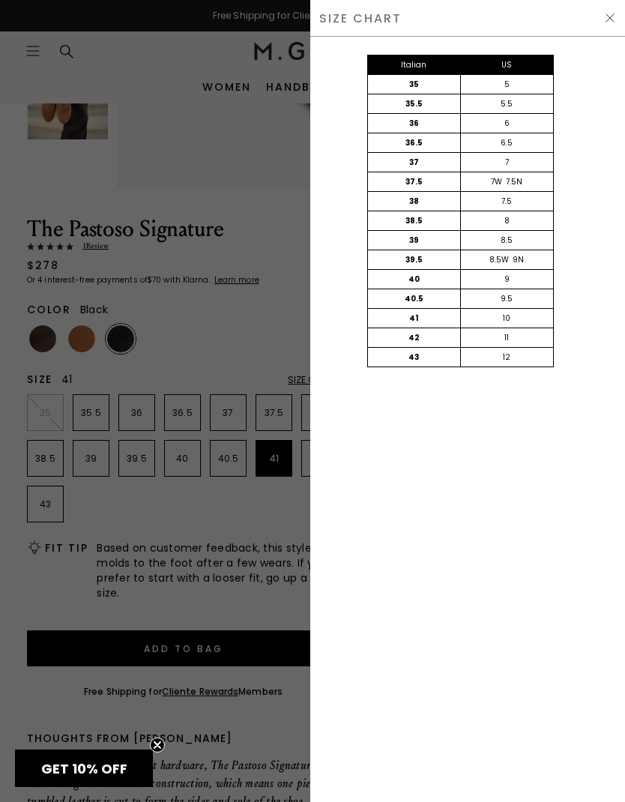
click at [606, 17] on img at bounding box center [610, 18] width 12 height 12
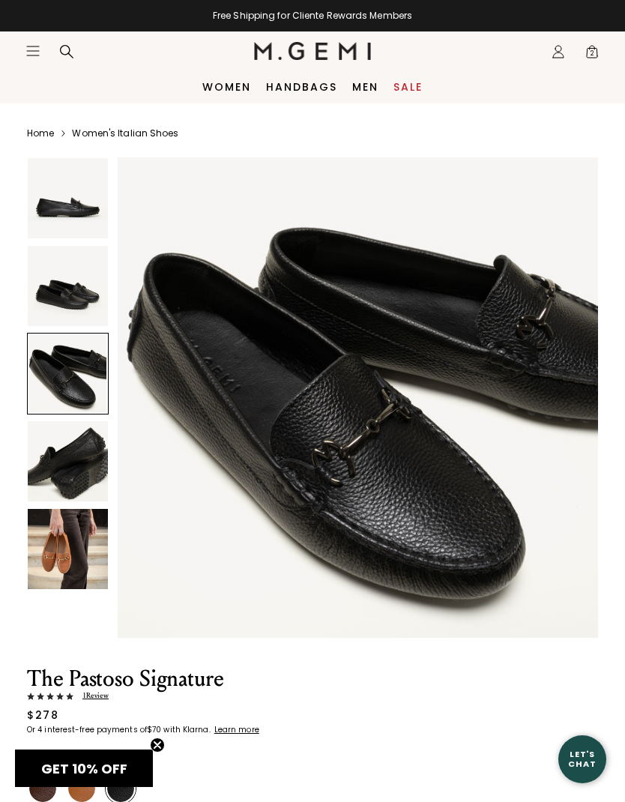
click at [49, 469] on img at bounding box center [68, 461] width 80 height 80
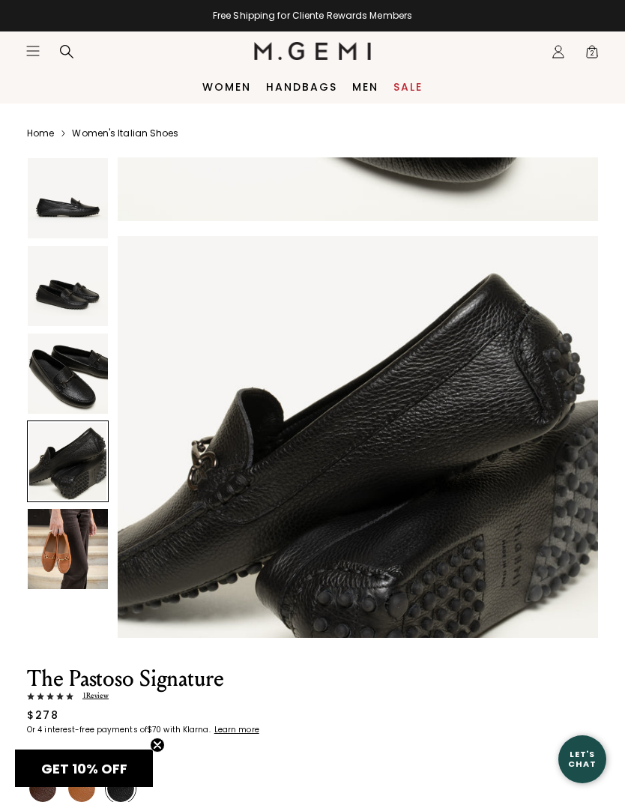
scroll to position [1487, 0]
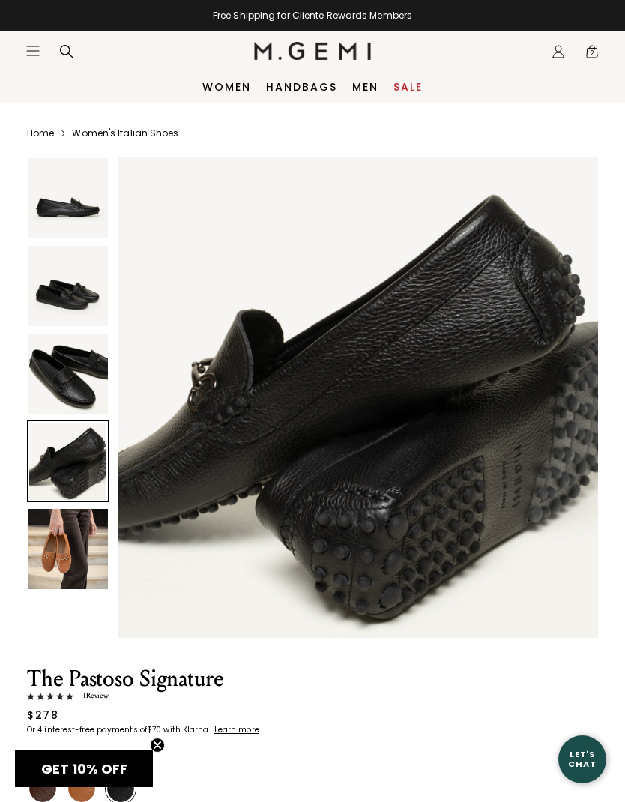
click at [44, 541] on img at bounding box center [68, 549] width 80 height 80
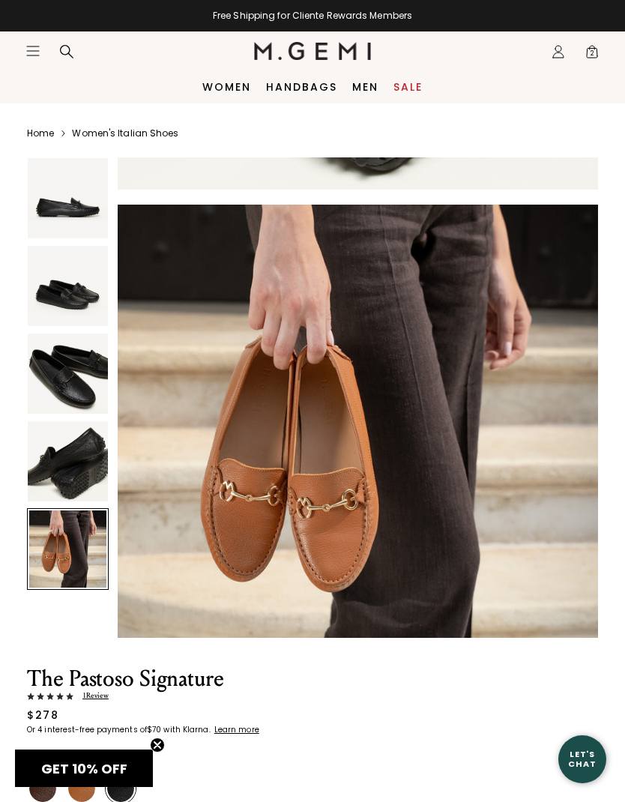
scroll to position [1982, 0]
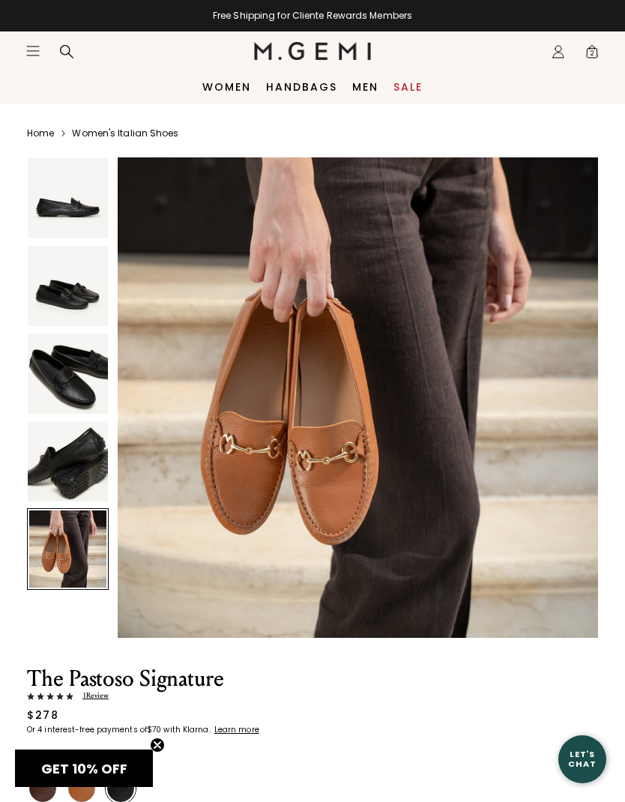
click at [55, 293] on img at bounding box center [68, 286] width 80 height 80
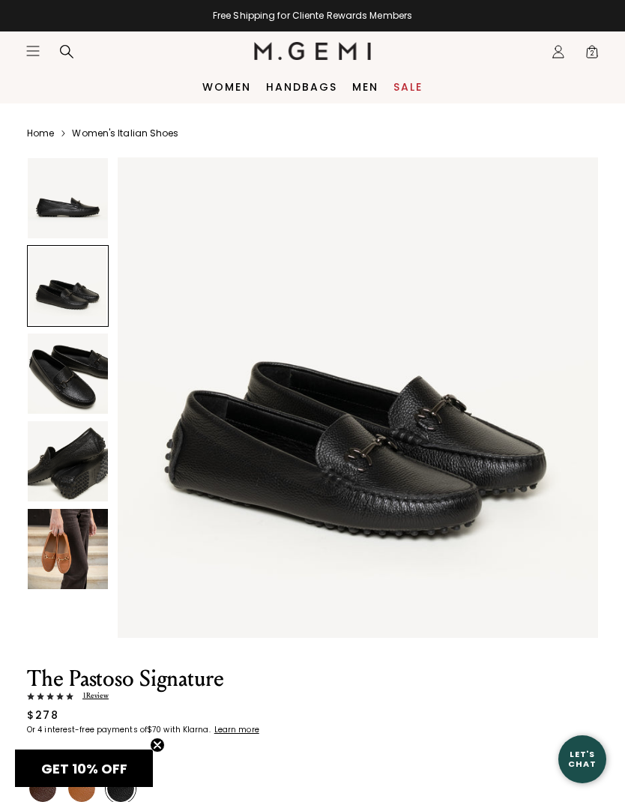
scroll to position [18, 0]
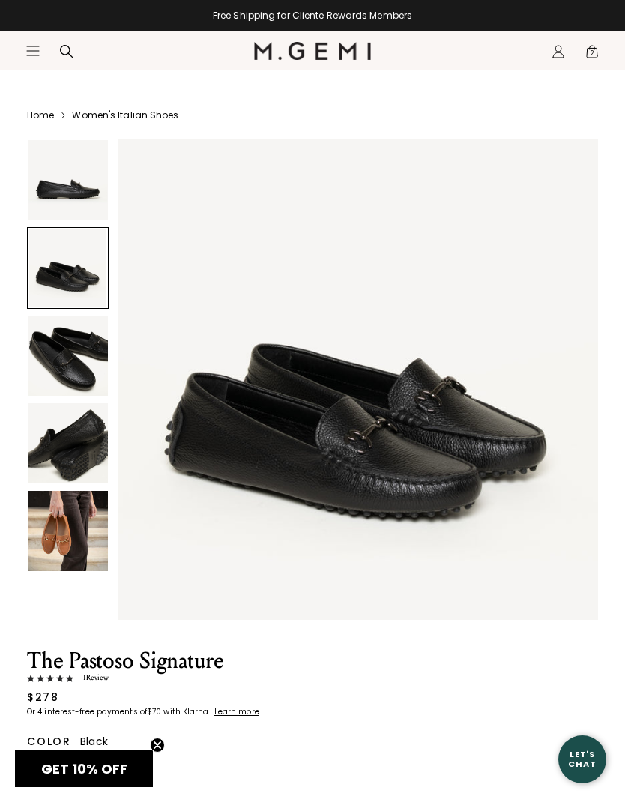
click at [52, 365] on img at bounding box center [68, 356] width 80 height 80
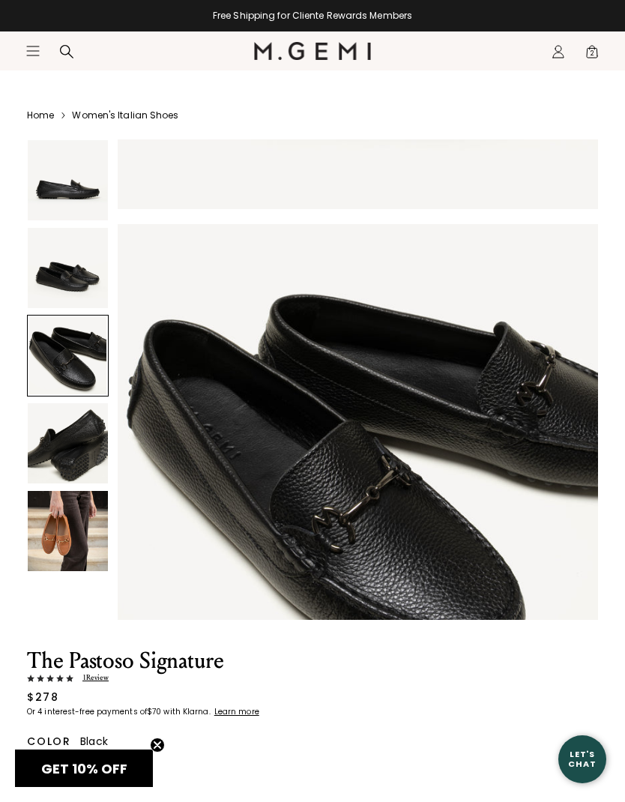
scroll to position [991, 0]
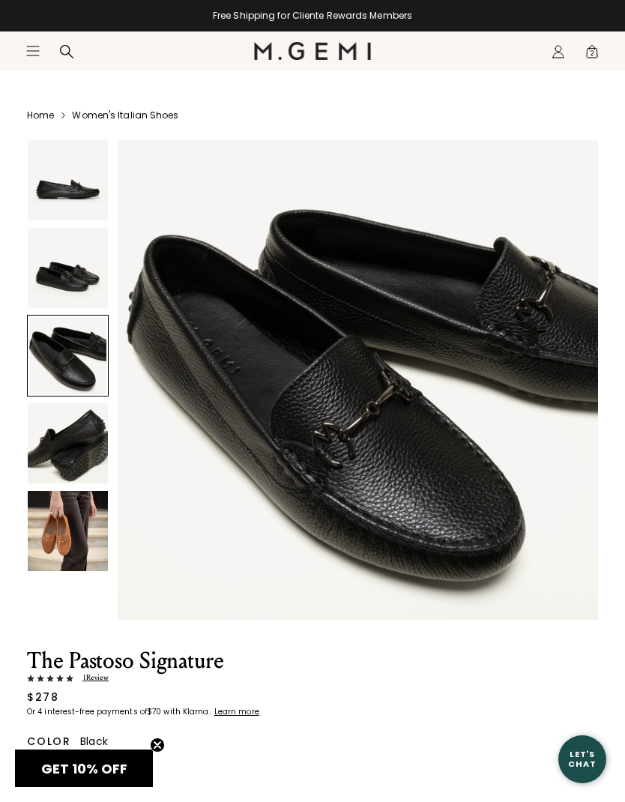
click at [596, 58] on span "2" at bounding box center [592, 54] width 15 height 15
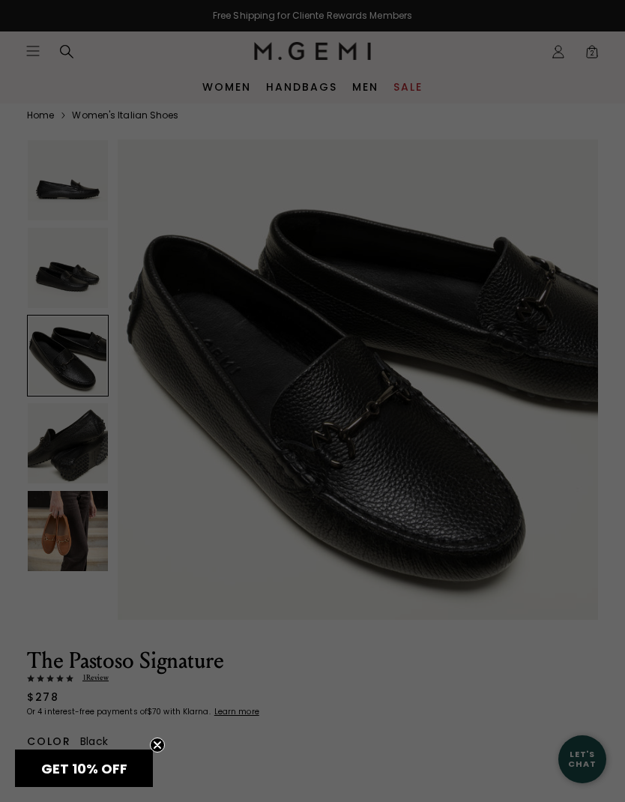
scroll to position [0, 0]
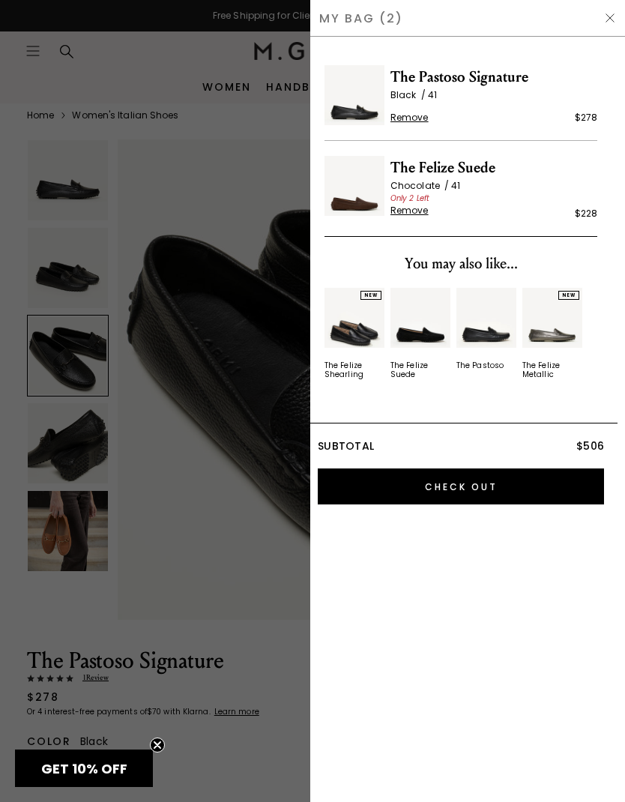
click at [416, 123] on span "Remove" at bounding box center [410, 118] width 38 height 12
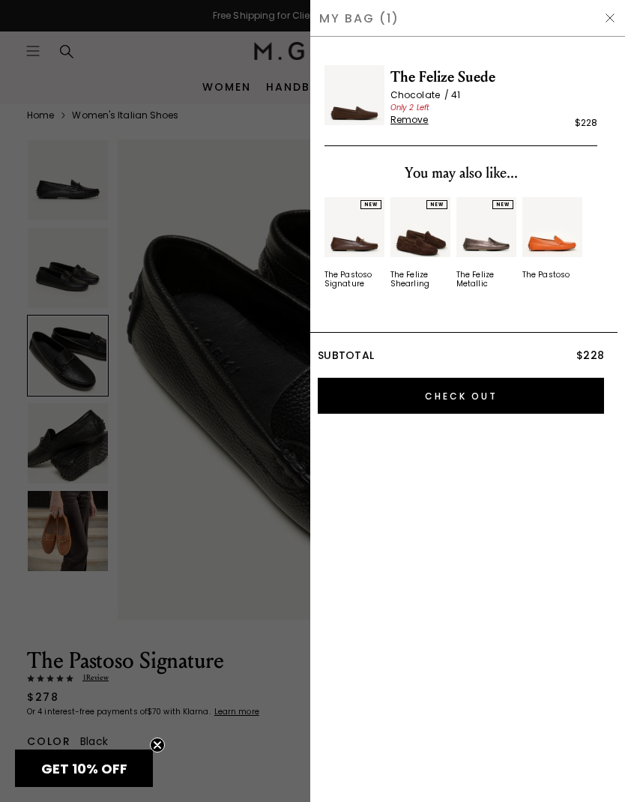
click at [514, 393] on input "Check Out" at bounding box center [461, 396] width 286 height 36
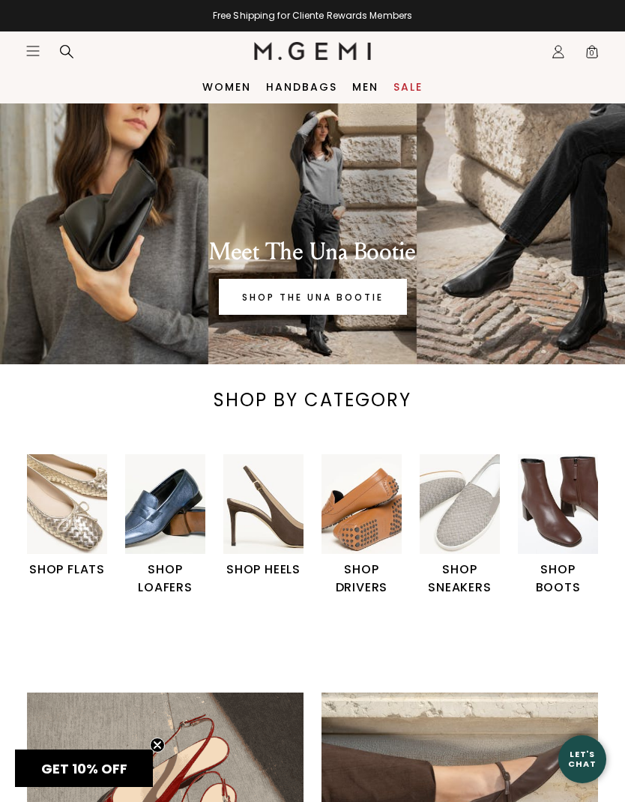
click at [560, 55] on icon "Icons/20x20/profile@2x" at bounding box center [558, 51] width 15 height 15
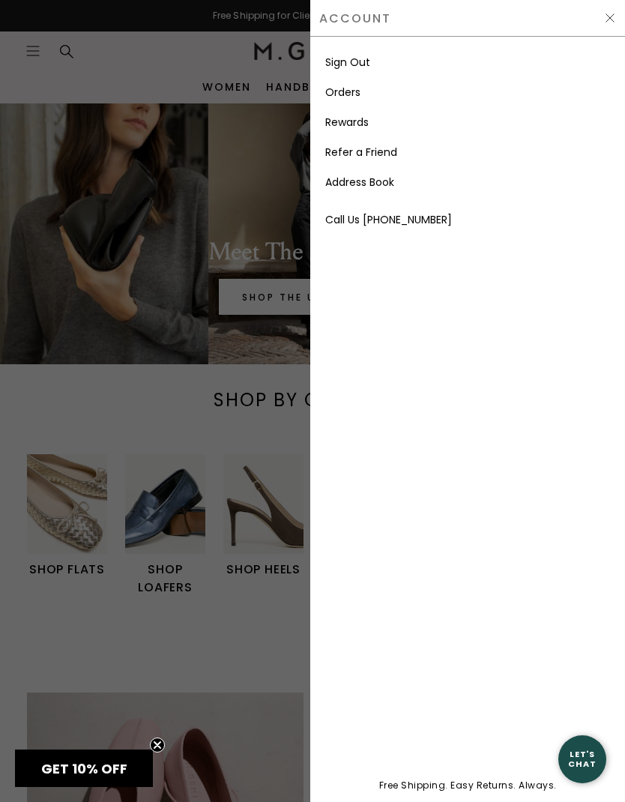
click at [365, 119] on link "Rewards" at bounding box center [346, 122] width 43 height 15
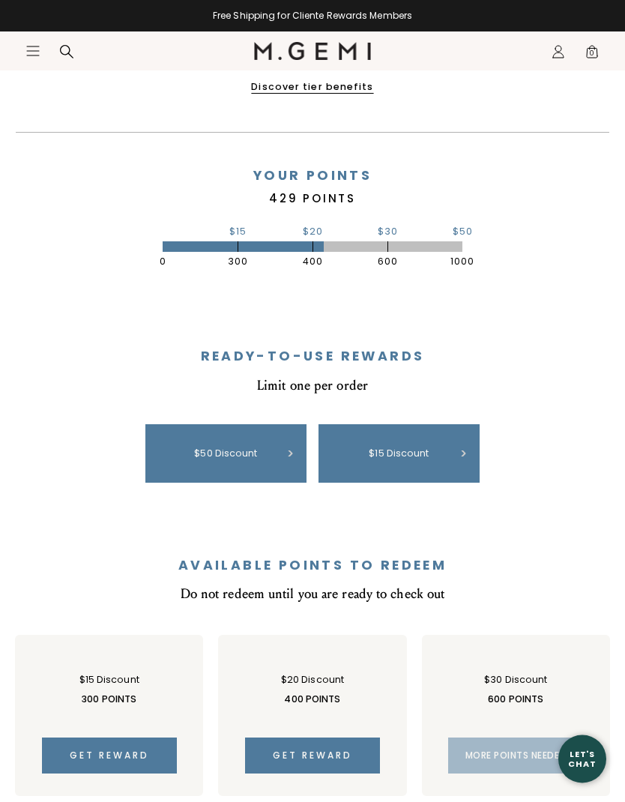
scroll to position [436, 0]
click at [192, 451] on div "$50 discount" at bounding box center [226, 453] width 146 height 43
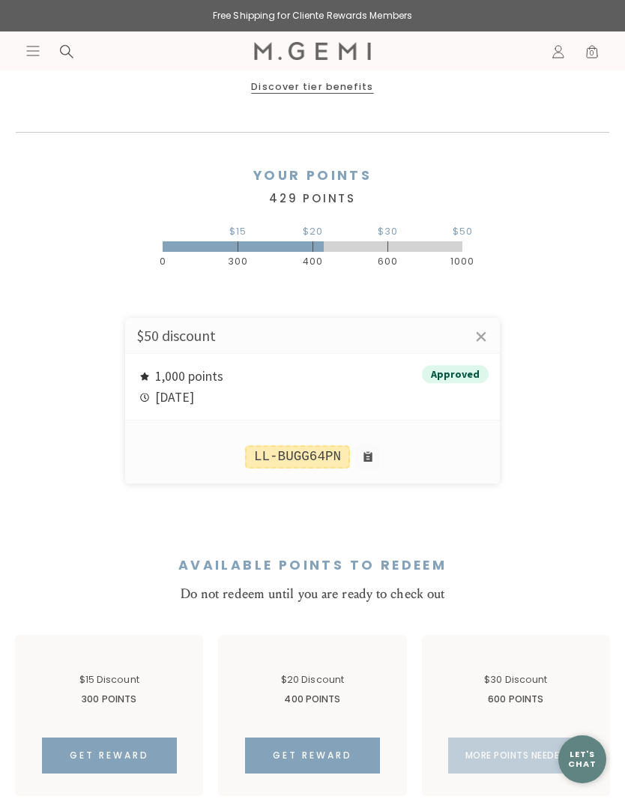
click at [31, 55] on div at bounding box center [312, 401] width 625 height 802
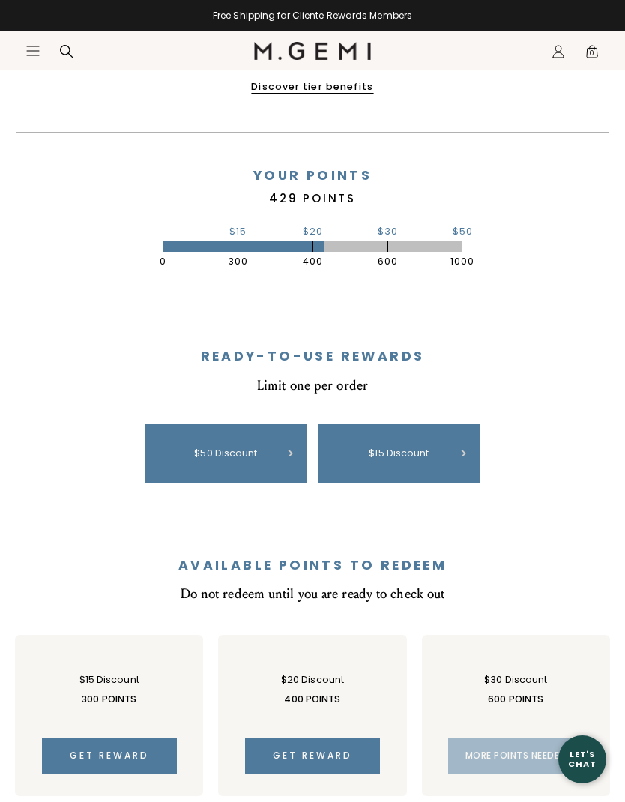
click at [190, 454] on div "$50 discount" at bounding box center [226, 453] width 146 height 43
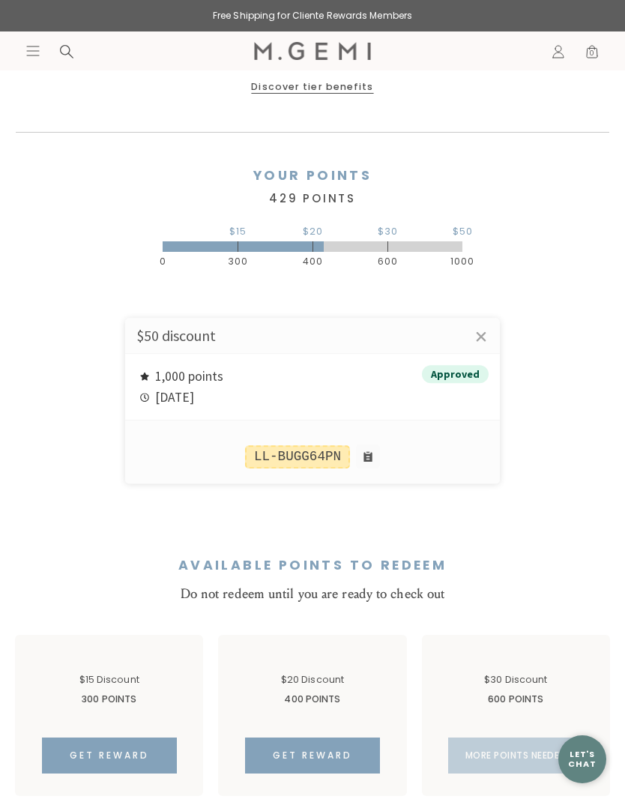
click at [37, 57] on div at bounding box center [312, 401] width 625 height 802
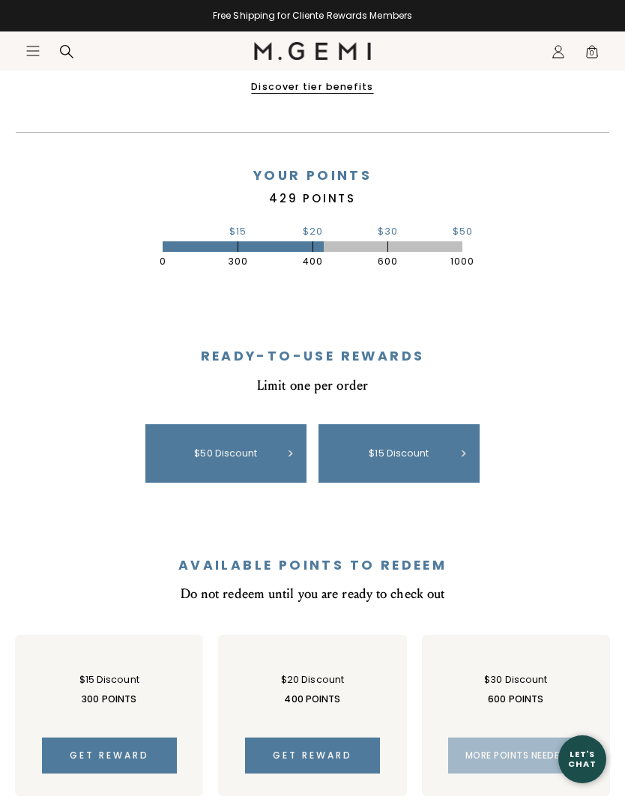
click at [34, 56] on icon "Icons/20x20/hamburger@2x" at bounding box center [32, 50] width 15 height 15
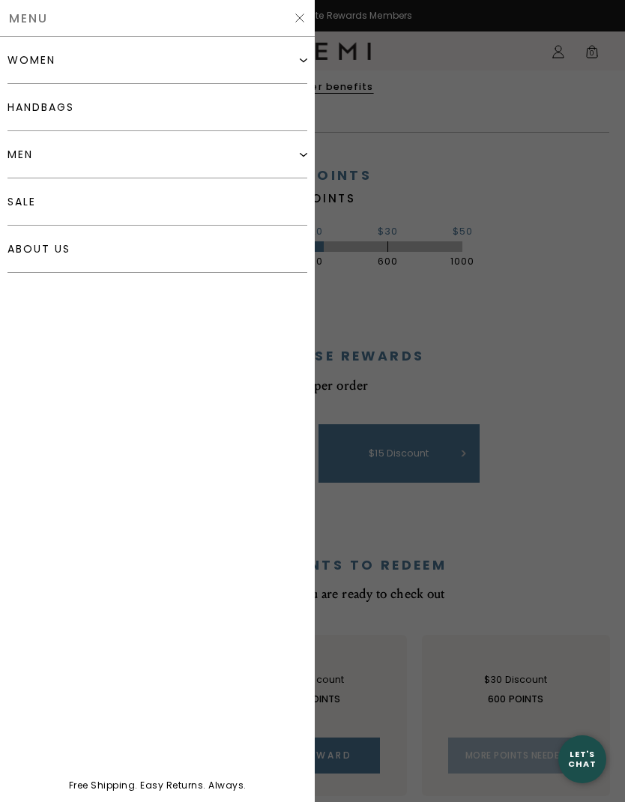
click at [18, 63] on div "women" at bounding box center [31, 60] width 48 height 12
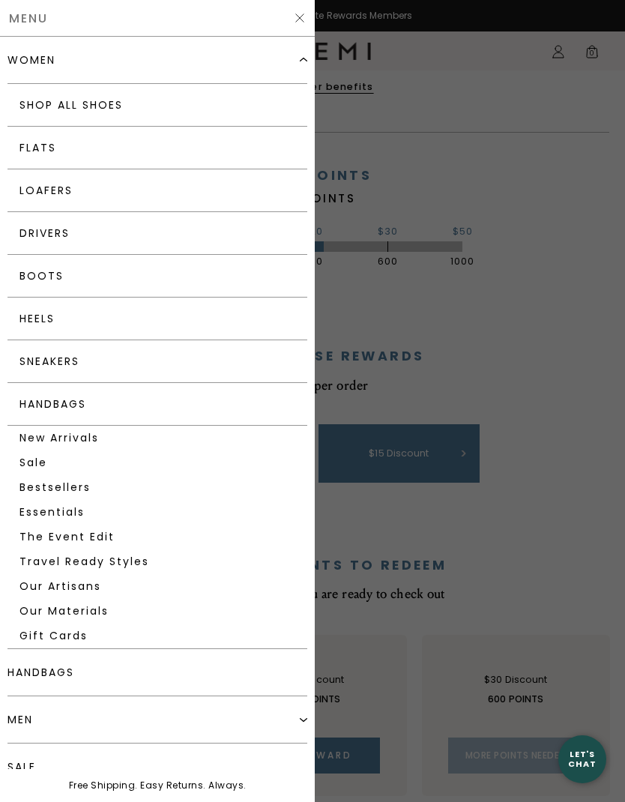
click at [35, 236] on link "Drivers" at bounding box center [157, 233] width 300 height 43
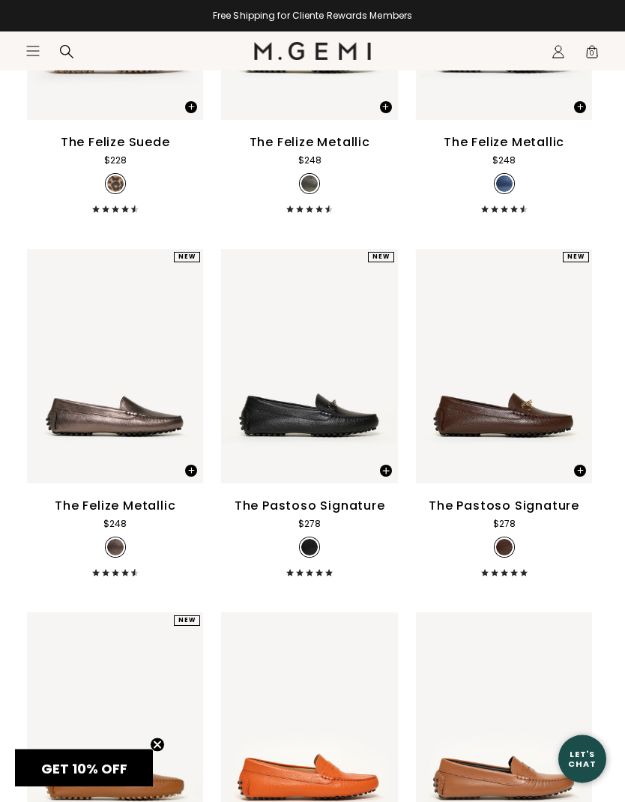
scroll to position [1832, 0]
click at [298, 515] on div "The Pastoso Signature" at bounding box center [310, 506] width 151 height 18
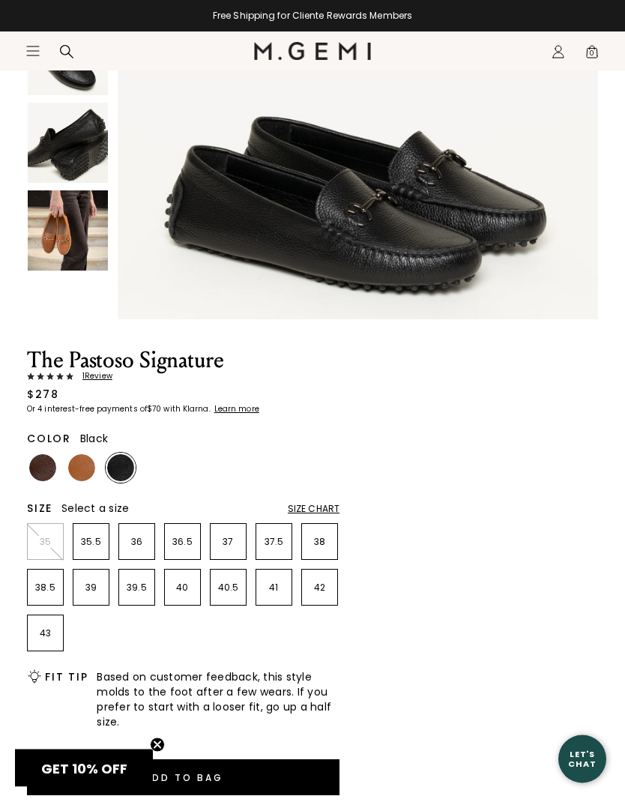
scroll to position [319, 0]
click at [271, 592] on p "41" at bounding box center [273, 588] width 35 height 12
click at [196, 776] on button "Add to Bag" at bounding box center [183, 777] width 313 height 36
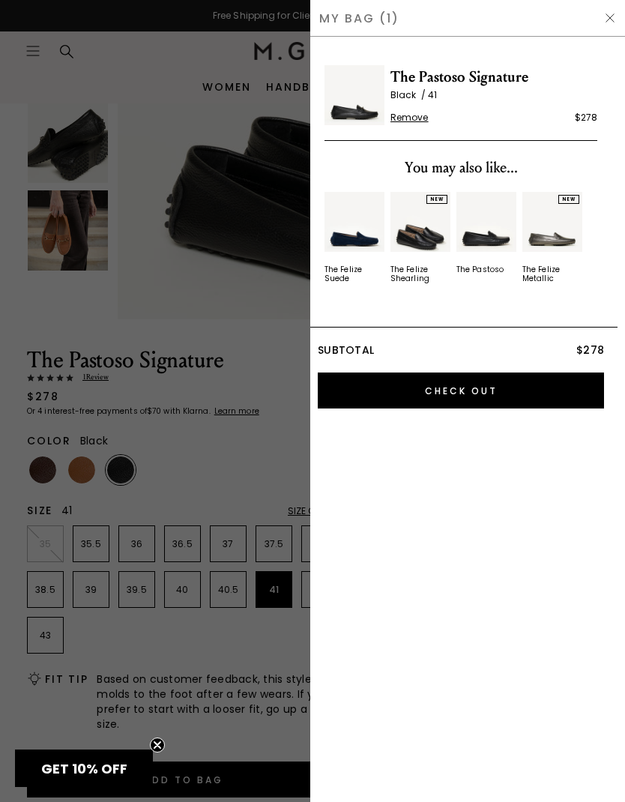
click at [496, 391] on input "Check Out" at bounding box center [461, 391] width 286 height 36
